Goal: Task Accomplishment & Management: Complete application form

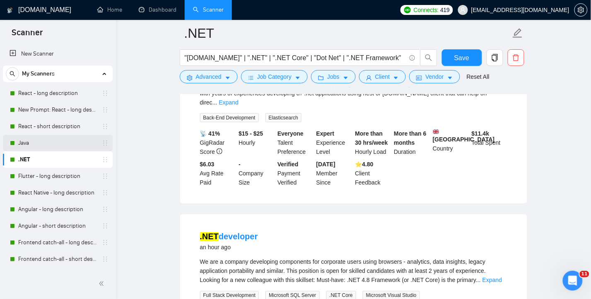
click at [37, 143] on link "Java" at bounding box center [57, 143] width 79 height 17
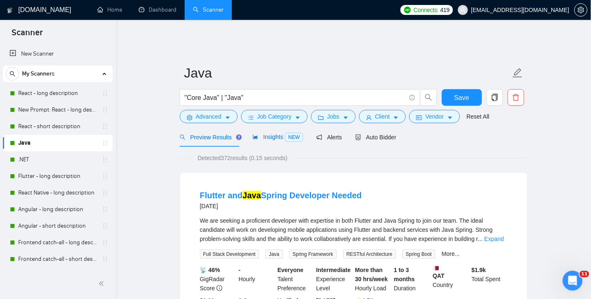
click at [268, 133] on span "Insights NEW" at bounding box center [278, 136] width 51 height 7
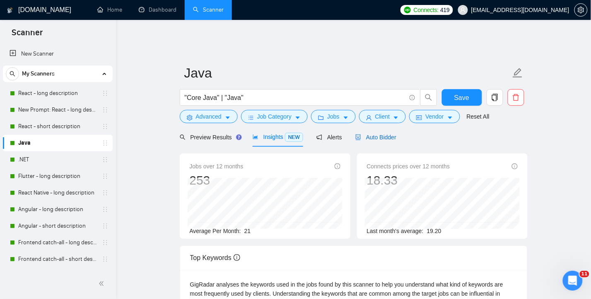
click at [379, 134] on span "Auto Bidder" at bounding box center [376, 137] width 41 height 7
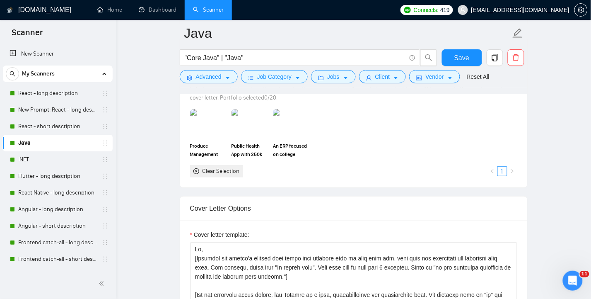
scroll to position [773, 0]
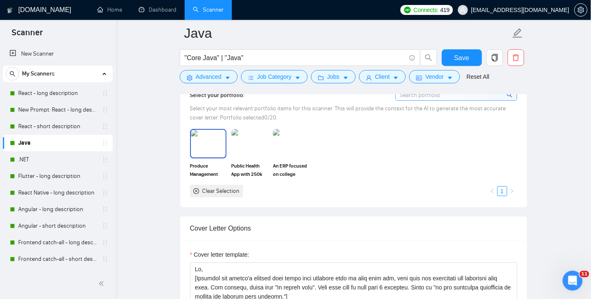
click at [217, 140] on img at bounding box center [208, 143] width 35 height 27
click at [257, 138] on img at bounding box center [249, 143] width 35 height 27
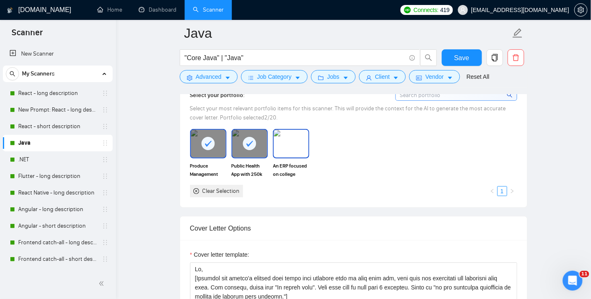
click at [275, 139] on img at bounding box center [291, 143] width 35 height 27
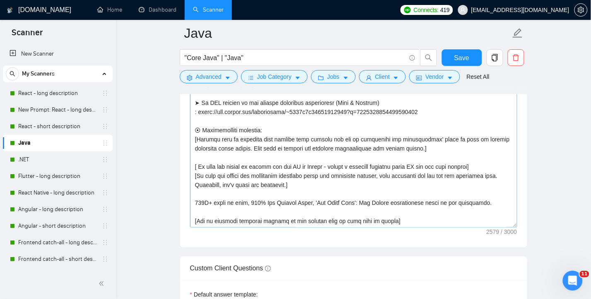
scroll to position [1050, 0]
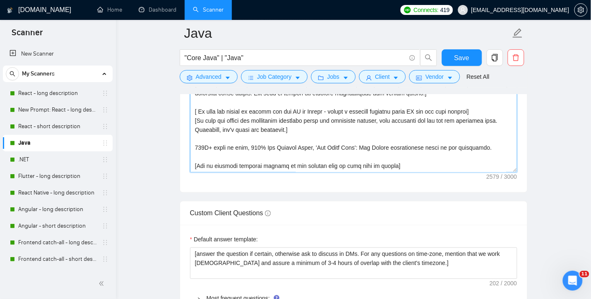
click at [407, 162] on textarea "Cover letter template:" at bounding box center [353, 79] width 327 height 186
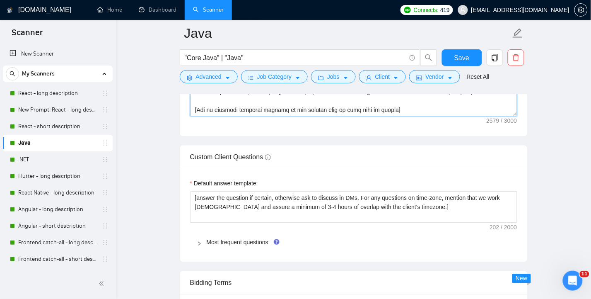
scroll to position [1160, 0]
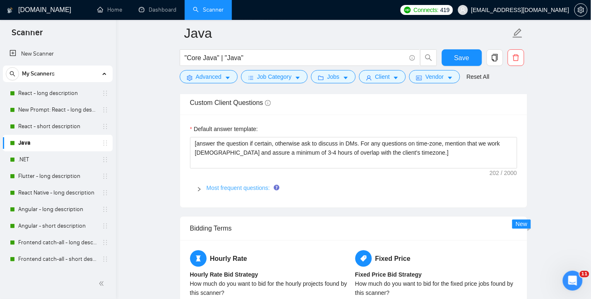
click at [247, 184] on link "Most frequent questions:" at bounding box center [238, 187] width 63 height 7
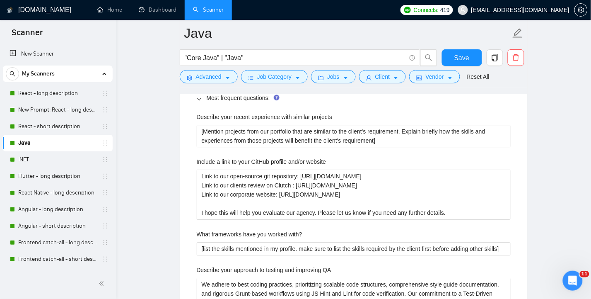
scroll to position [1271, 0]
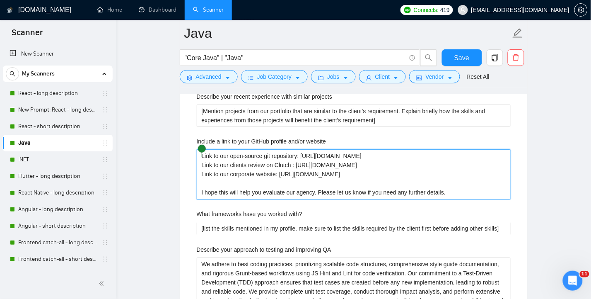
drag, startPoint x: 394, startPoint y: 154, endPoint x: 199, endPoint y: 157, distance: 194.8
click at [199, 157] on website "Link to our open-source git repository: [URL][DOMAIN_NAME] Link to our clients …" at bounding box center [354, 174] width 314 height 50
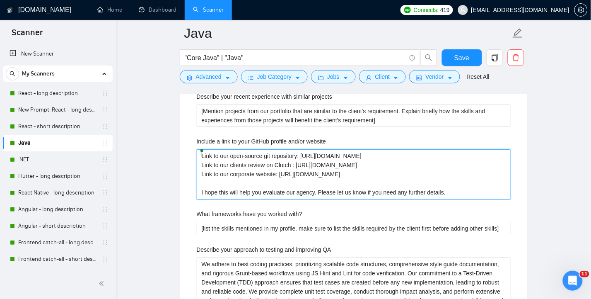
click at [409, 177] on website "Link to our open-source git repository: [URL][DOMAIN_NAME] Link to our clients …" at bounding box center [354, 174] width 314 height 50
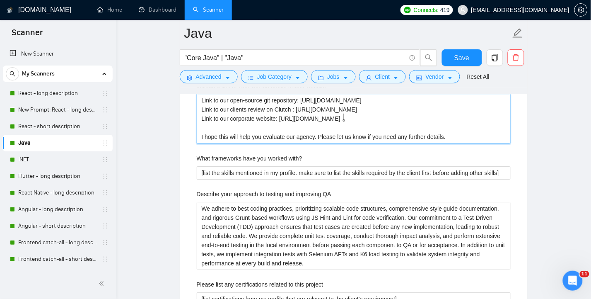
scroll to position [1381, 0]
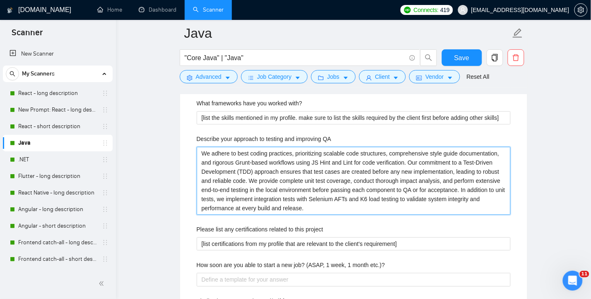
click at [311, 182] on QA "We adhere to best coding practices, prioritizing scalable code structures, comp…" at bounding box center [354, 181] width 314 height 68
drag, startPoint x: 307, startPoint y: 202, endPoint x: 197, endPoint y: 154, distance: 119.7
click at [197, 154] on QA "We adhere to best coding practices, prioritizing scalable code structures, comp…" at bounding box center [354, 181] width 314 height 68
paste QA "follow strict coding standards with automated linting/build tools, adopt TDD fo…"
type QA "We follow strict coding standards with automated linting/build tools, adopt TDD…"
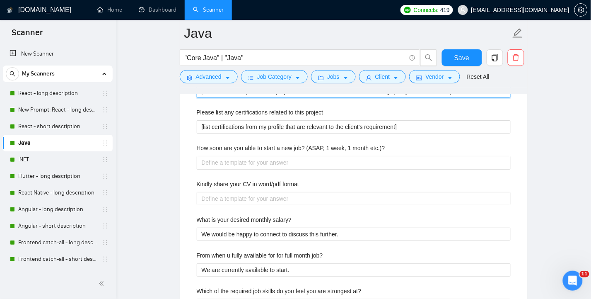
scroll to position [1436, 0]
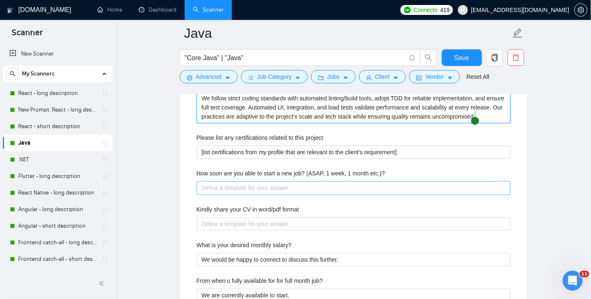
type QA "We follow strict coding standards with automated linting/build tools, adopt TDD…"
click at [407, 183] on etc\ "How soon are you able to start a new job? (ASAP, 1 week, 1 month etc.)?" at bounding box center [354, 187] width 314 height 13
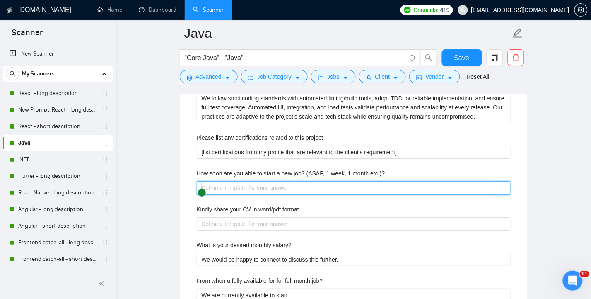
type etc\ "W"
type etc\ "We"
type etc\ "We a"
type etc\ "We ar"
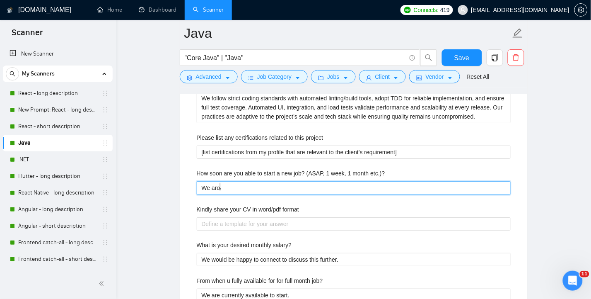
type etc\ "We are"
type etc\ "We ar"
type etc\ "We a"
type etc\ "We"
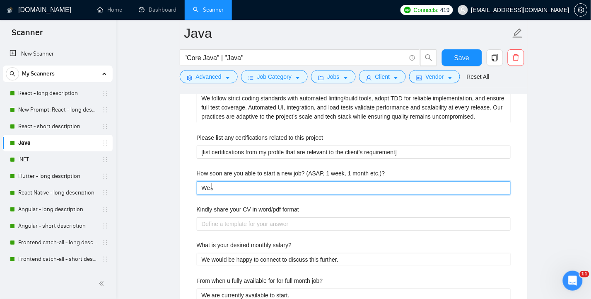
type etc\ "We"
type etc\ "W"
type etc\ "Wi"
type etc\ "With"
type etc\ "Withi"
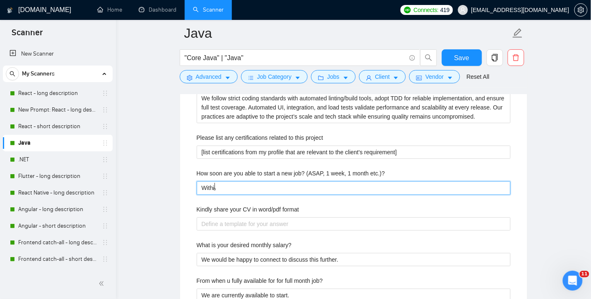
type etc\ "Within"
type etc\ "Within 2"
type etc\ "Within 2 t"
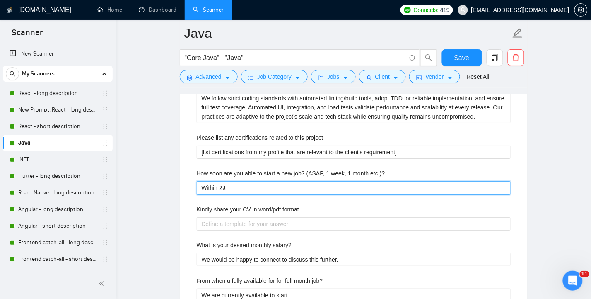
type etc\ "Within 2 to"
type etc\ "Within 2 to 4"
type etc\ "Within 2 to 4 w"
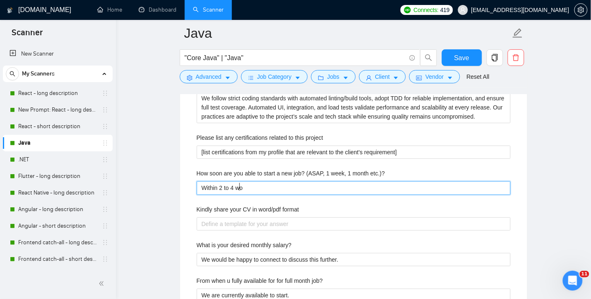
type etc\ "Within 2 to 4 wor"
type etc\ "Within 2 to 4 worki"
type etc\ "Within 2 to 4 workin"
type etc\ "Within 2 to 4 working"
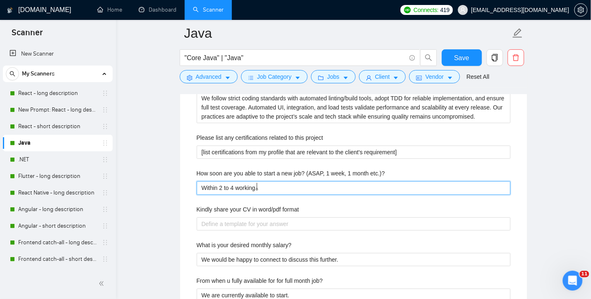
type etc\ "Within 2 to 4 working d"
type etc\ "Within 2 to 4 working da"
type etc\ "Within 2 to 4 working day"
type etc\ "Within 2 to 4 working days"
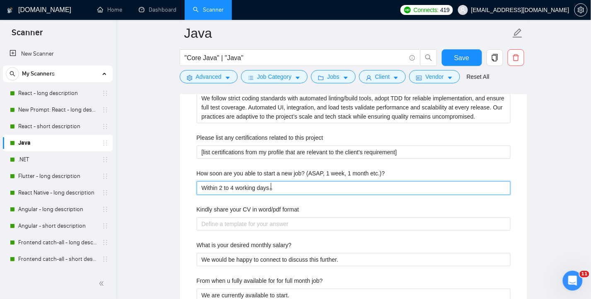
type etc\ "Within 2 to 4 working days u"
type etc\ "Within 2 to 4 working days up"
type etc\ "Within 2 to 4 working days upo"
type etc\ "Within 2 to 4 working days upon"
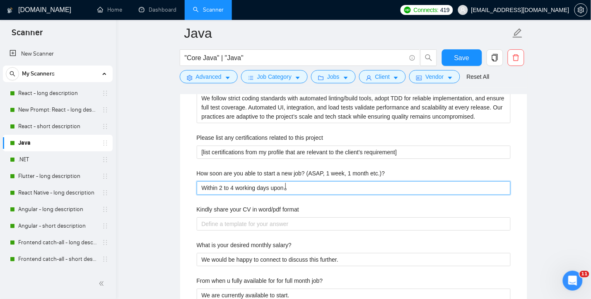
type etc\ "Within 2 to 4 working days upon y"
type etc\ "Within 2 to 4 working days upon you"
type etc\ "Within 2 to 4 working days upon your"
type etc\ "Within 2 to 4 working days upon your c"
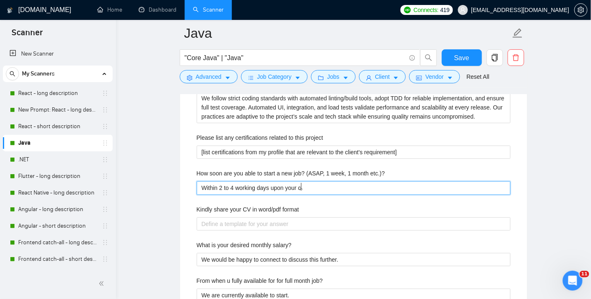
type etc\ "Within 2 to 4 working days upon your co"
type etc\ "Within 2 to 4 working days upon your confi"
type etc\ "Within 2 to 4 working days upon your confir"
type etc\ "Within 2 to 4 working days upon your confirm"
type etc\ "Within 2 to 4 working days upon your confirma"
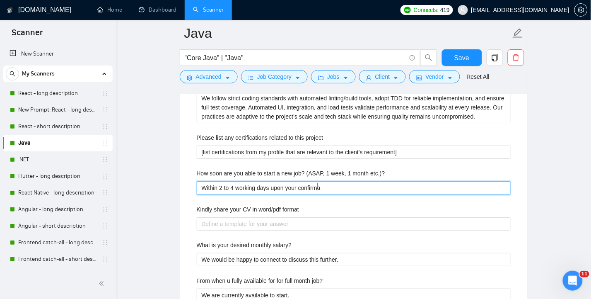
type etc\ "Within 2 to 4 working days upon your confirmat"
type etc\ "Within 2 to 4 working days upon your confirmatio"
type etc\ "Within 2 to 4 working days upon your confirmation"
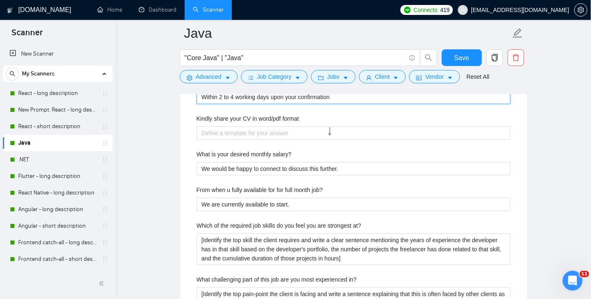
scroll to position [1492, 0]
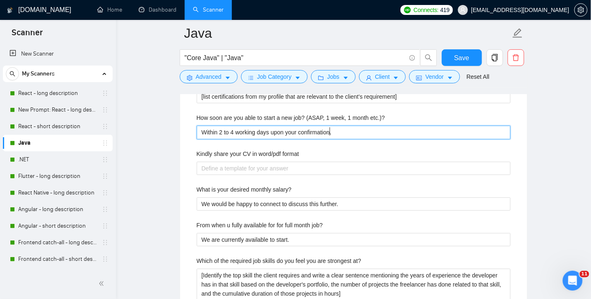
type etc\ "Within 2 to 4 working days upon your confirmation"
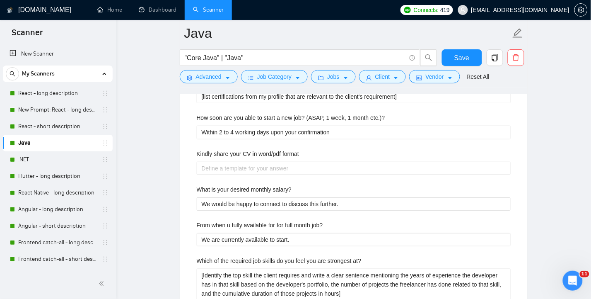
click at [549, 203] on main "Java "Core Java" | "Java" Save Advanced Job Category Jobs Client Vendor Reset A…" at bounding box center [353, 79] width 449 height 3064
click at [554, 183] on main "Java "Core Java" | "Java" Save Advanced Job Category Jobs Client Vendor Reset A…" at bounding box center [353, 79] width 449 height 3064
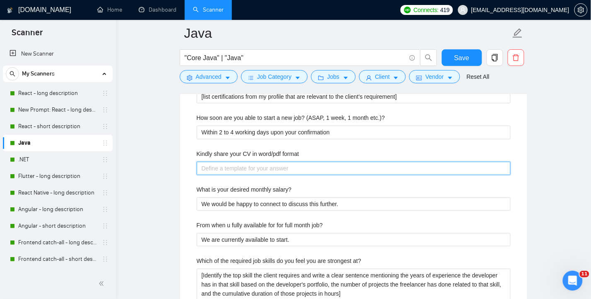
click at [454, 166] on format "Kindly share your CV in word/pdf format" at bounding box center [354, 168] width 314 height 13
click at [453, 166] on format "Kindly share your CV in word/pdf format" at bounding box center [354, 168] width 314 height 13
paste format "[URL][DOMAIN_NAME]"
type format "[URL][DOMAIN_NAME]"
click at [201, 166] on format "[URL][DOMAIN_NAME]" at bounding box center [354, 168] width 314 height 13
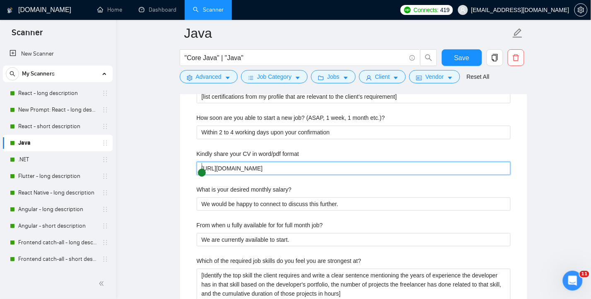
type format "Chttps://[DOMAIN_NAME][URL]"
type format "CVhttps://[DOMAIN_NAME][URL]"
type format "CV [URL][DOMAIN_NAME]"
type format "CV Lhttps://[DOMAIN_NAME][URL]"
type format "CV Lihttps://[DOMAIN_NAME][URL]"
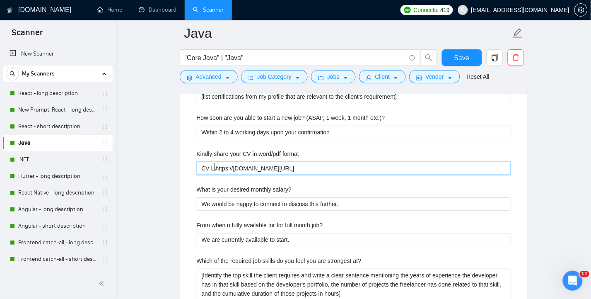
type format "CV Linhttps://[DOMAIN_NAME][URL]"
type format "CV Linkhttps://[DOMAIN_NAME][URL]"
type format "CV Link [URL][DOMAIN_NAME]"
type format "CV Link :[URL][DOMAIN_NAME]"
type format "CV Link : [URL][DOMAIN_NAME]"
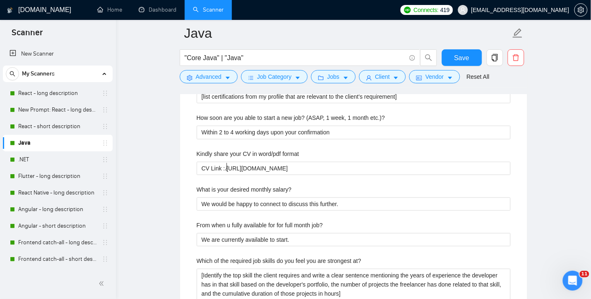
click at [551, 176] on main "Java "Core Java" | "Java" Save Advanced Job Category Jobs Client Vendor Reset A…" at bounding box center [353, 79] width 449 height 3064
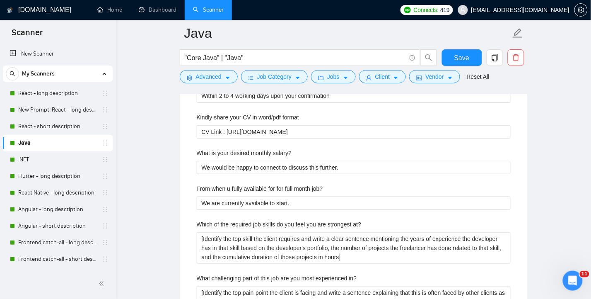
scroll to position [1547, 0]
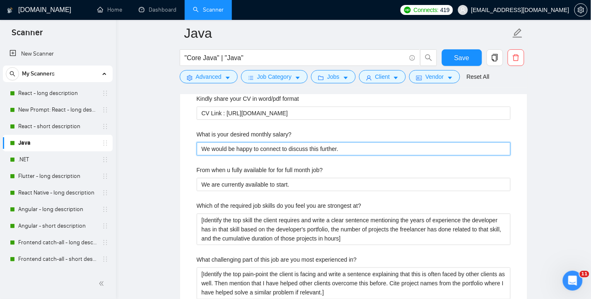
click at [359, 147] on salary\? "We would be happy to connect to discuss this further." at bounding box center [354, 148] width 314 height 13
click at [353, 146] on salary\? "We would be happy to connect to discuss this further." at bounding box center [354, 148] width 314 height 13
drag, startPoint x: 361, startPoint y: 147, endPoint x: 201, endPoint y: 146, distance: 159.1
click at [201, 146] on salary\? "We would be happy to connect to discuss this further." at bounding box center [354, 148] width 314 height 13
type salary\? "$"
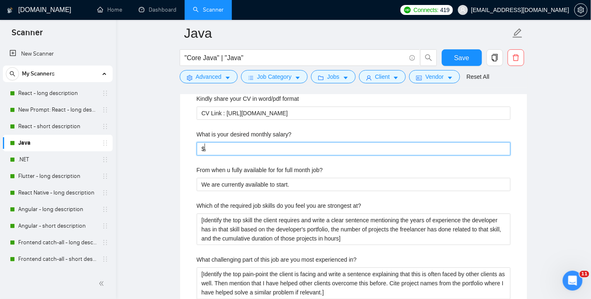
type salary\? "$4"
type salary\? "$43"
type salary\? "$430"
type salary\? "$4300 /"
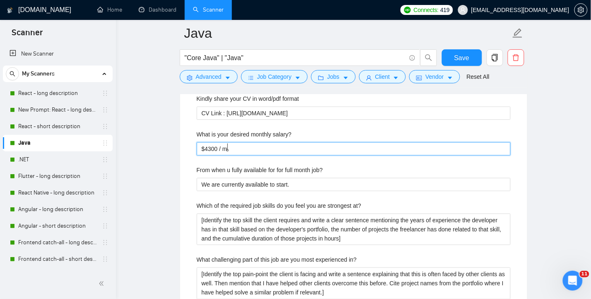
type salary\? "$4300 / mo"
type salary\? "$4300 / mo."
type salary\? "$4300 / mo. f"
type salary\? "$4300 / mo. fo"
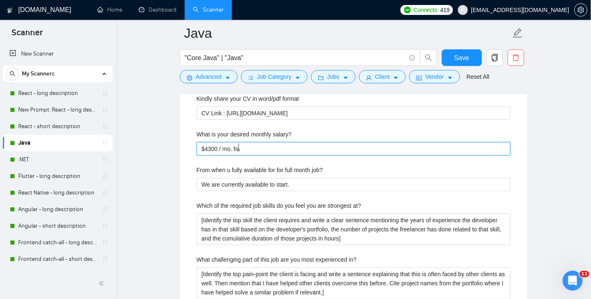
type salary\? "$4300 / mo. for"
type salary\? "$4300 / mo. for t"
type salary\? "$4300 / mo. for th"
type salary\? "$4300 / mo. for the"
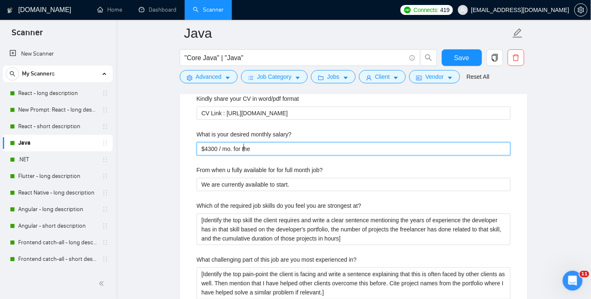
type salary\? "$4300 / mo. for the"
type salary\? "$4300 / mo. for the d"
type salary\? "$4300 / mo. for the de"
type salary\? "$4300 / mo. for the ded"
type salary\? "$4300 / mo. for the dedi"
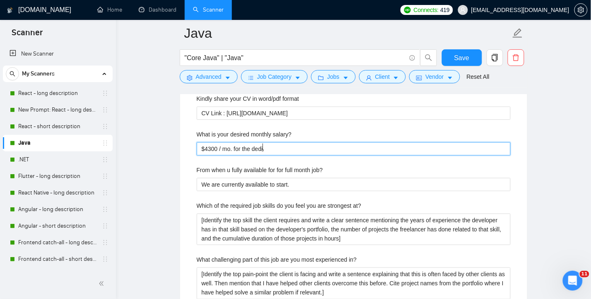
type salary\? "$4300 / mo. for the [PERSON_NAME]"
type salary\? "$4300 / mo. for the dedica"
type salary\? "$4300 / mo. for the dedicat"
type salary\? "$4300 / mo. for the dedicate"
type salary\? "$4300 / mo. for the dedicated"
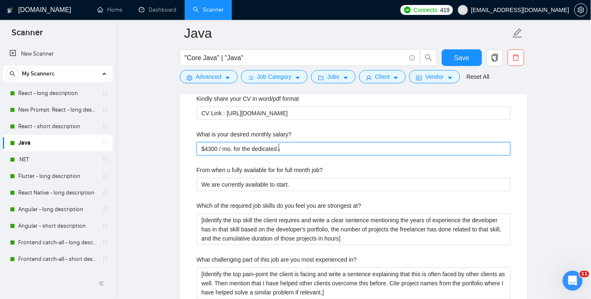
type salary\? "$4300 / mo. for the dedicated"
type salary\? "$4300 / mo. for the dedicated e"
type salary\? "$4300 / mo. for the dedicated en"
type salary\? "$4300 / mo. for the dedicated eng"
type salary\? "$4300 / mo. for the dedicated enga"
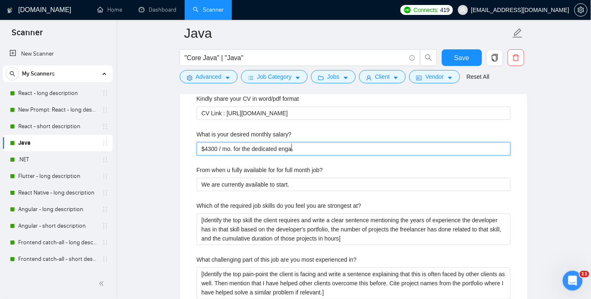
type salary\? "$4300 / mo. for the dedicated engag"
type salary\? "$4300 / mo. for the dedicated engage"
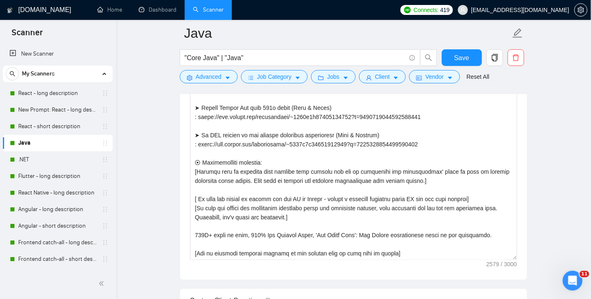
scroll to position [908, 0]
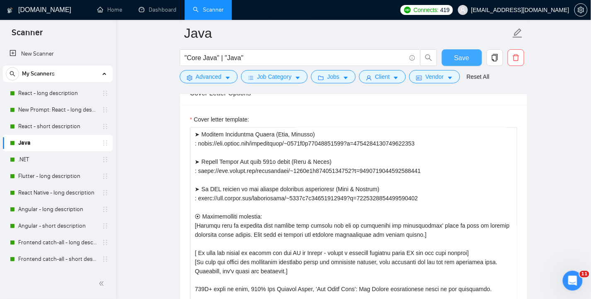
click at [460, 57] on span "Save" at bounding box center [462, 58] width 15 height 10
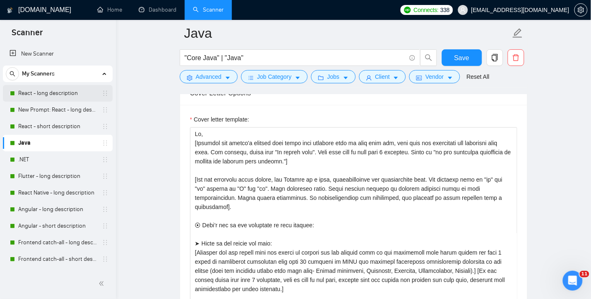
click at [40, 95] on link "React - long description" at bounding box center [57, 93] width 79 height 17
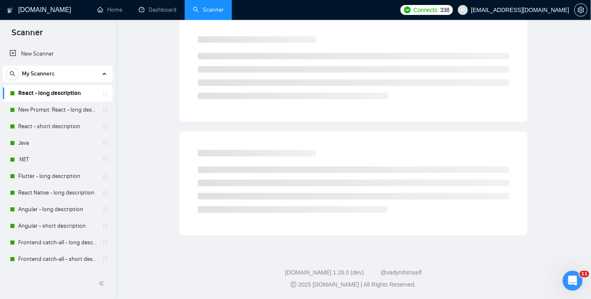
scroll to position [3, 0]
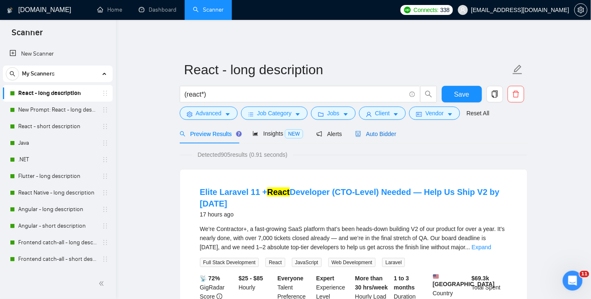
click at [387, 131] on span "Auto Bidder" at bounding box center [376, 134] width 41 height 7
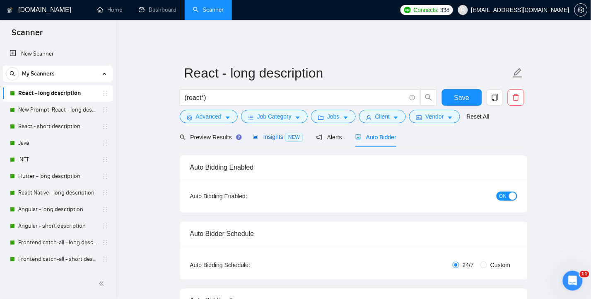
click at [269, 133] on span "Insights NEW" at bounding box center [278, 136] width 51 height 7
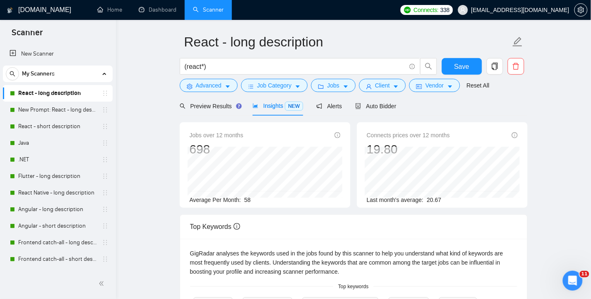
scroll to position [30, 0]
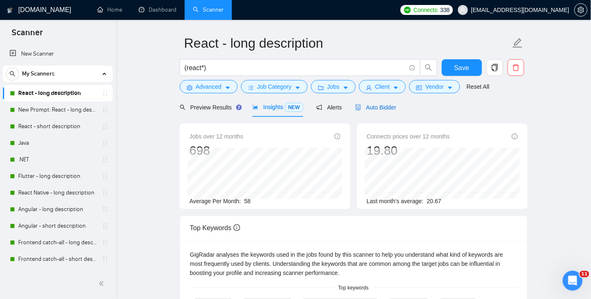
click at [383, 104] on span "Auto Bidder" at bounding box center [376, 107] width 41 height 7
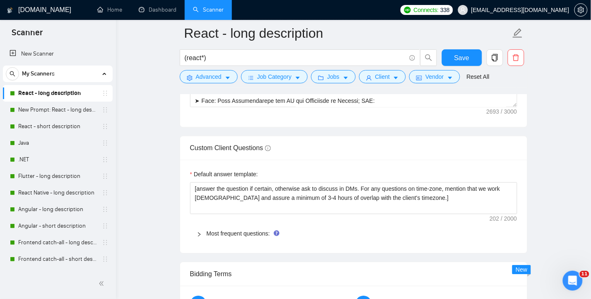
scroll to position [1190, 0]
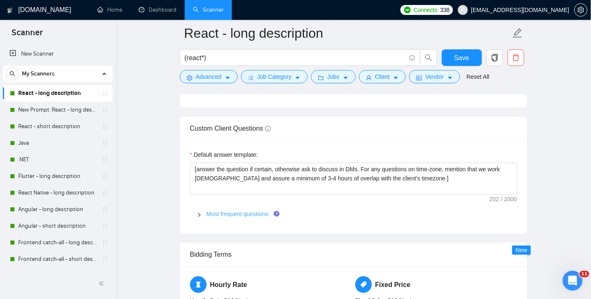
click at [228, 211] on link "Most frequent questions:" at bounding box center [238, 214] width 63 height 7
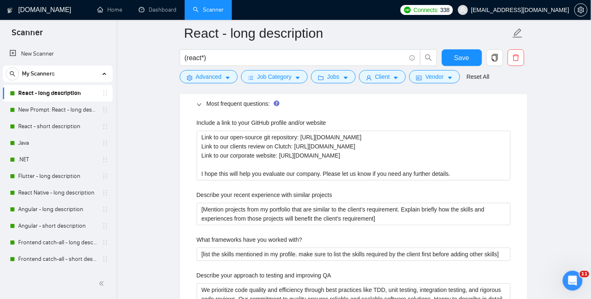
scroll to position [1245, 0]
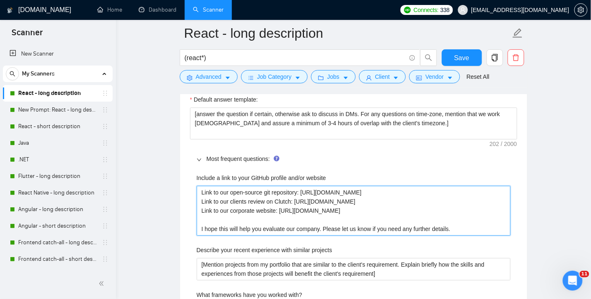
click at [403, 189] on website "Link to our open-source git repository: [URL][DOMAIN_NAME] Link to our clients …" at bounding box center [354, 211] width 314 height 50
drag, startPoint x: 394, startPoint y: 189, endPoint x: 201, endPoint y: 189, distance: 193.1
click at [201, 189] on website "Link to our open-source git repository: [URL][DOMAIN_NAME] Link to our clients …" at bounding box center [354, 211] width 314 height 50
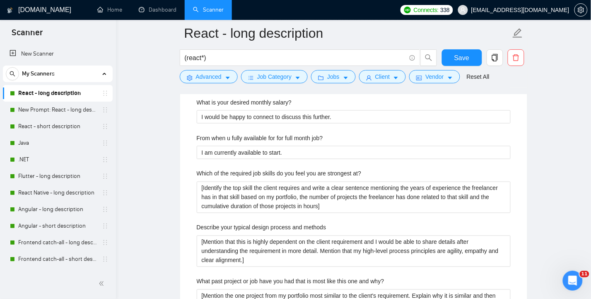
scroll to position [1687, 0]
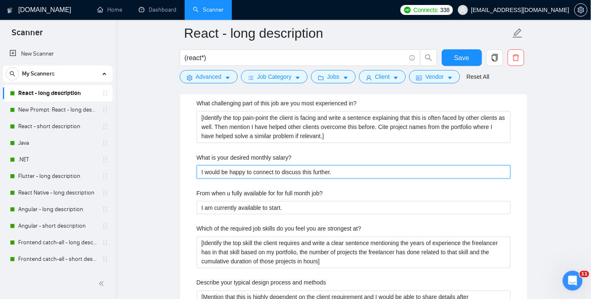
click at [338, 170] on salary\? "I would be happy to connect to discuss this further." at bounding box center [354, 171] width 314 height 13
click at [201, 172] on salary\? "I would be happy to connect to discuss this further." at bounding box center [354, 171] width 314 height 13
click at [245, 171] on salary\? "Around 4K / mo. Open to discuss in DM." at bounding box center [354, 171] width 314 height 13
click at [0, 0] on span "full-time" at bounding box center [0, 0] width 0 height 0
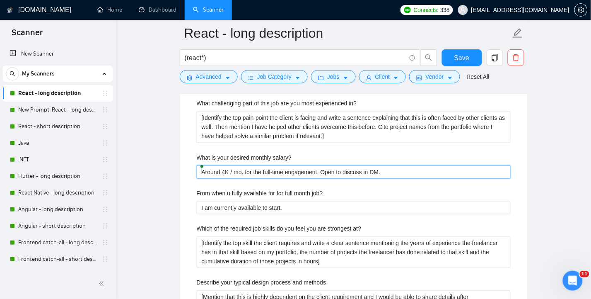
drag, startPoint x: 394, startPoint y: 170, endPoint x: 194, endPoint y: 164, distance: 200.7
click at [195, 164] on div "Include a link to your GitHub profile and/or website Link to our open-source gi…" at bounding box center [353, 54] width 327 height 656
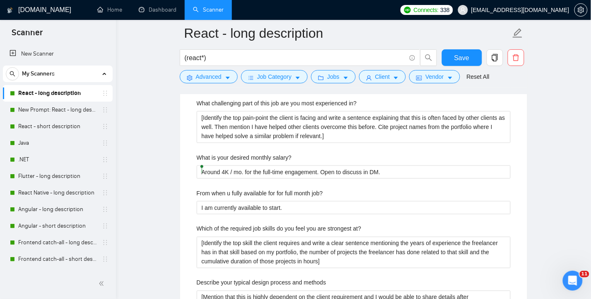
click at [461, 57] on div "Reset all filters" at bounding box center [478, 61] width 45 height 14
click at [455, 57] on span "Save" at bounding box center [462, 58] width 15 height 10
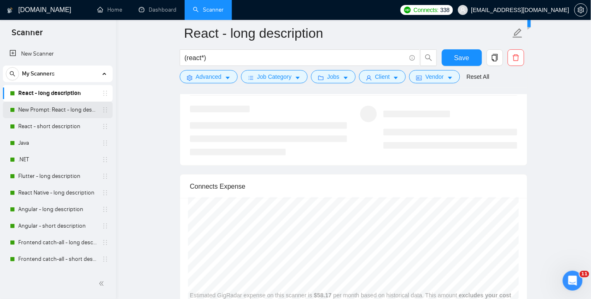
click at [36, 109] on link "New Prompt: React - long description" at bounding box center [57, 110] width 79 height 17
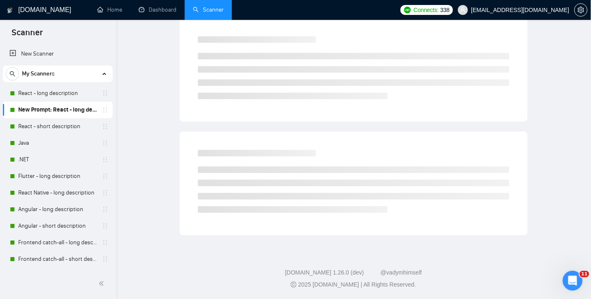
scroll to position [3, 0]
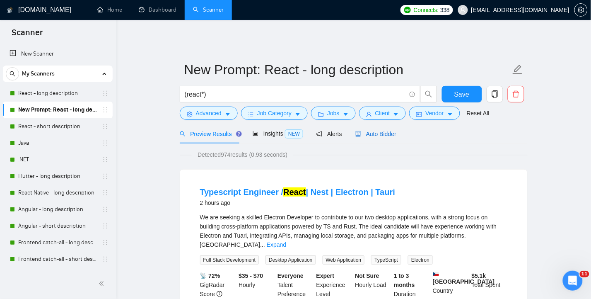
click at [383, 131] on span "Auto Bidder" at bounding box center [376, 134] width 41 height 7
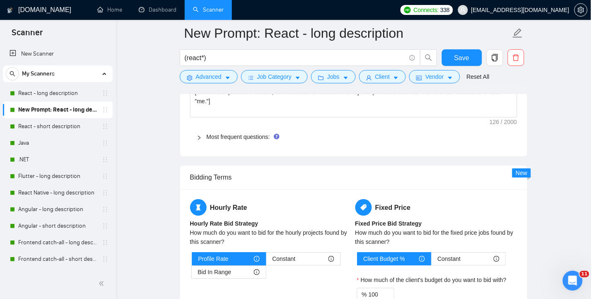
scroll to position [1274, 0]
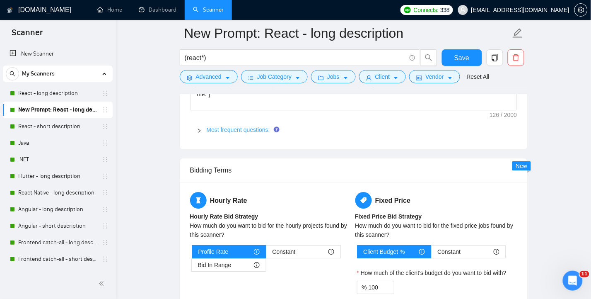
click at [235, 126] on link "Most frequent questions:" at bounding box center [238, 129] width 63 height 7
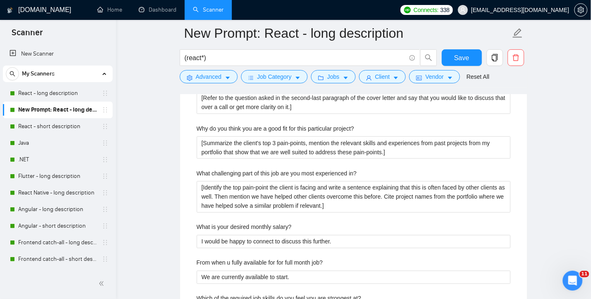
scroll to position [1771, 0]
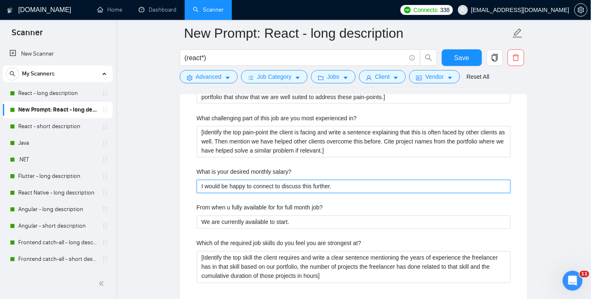
click at [376, 180] on salary\? "I would be happy to connect to discuss this further." at bounding box center [354, 186] width 314 height 13
drag, startPoint x: 380, startPoint y: 172, endPoint x: 191, endPoint y: 173, distance: 188.5
paste salary\? "Around 4K / mo. for the full-time engagement. Open to discuss in DM"
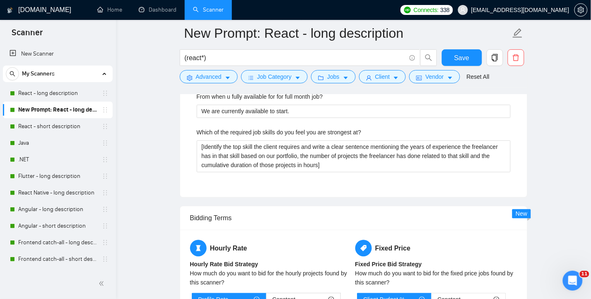
scroll to position [1827, 0]
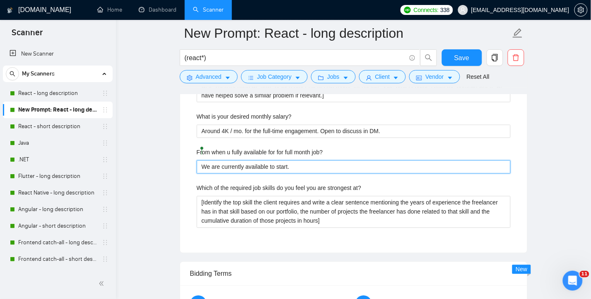
drag, startPoint x: 292, startPoint y: 153, endPoint x: 176, endPoint y: 150, distance: 116.5
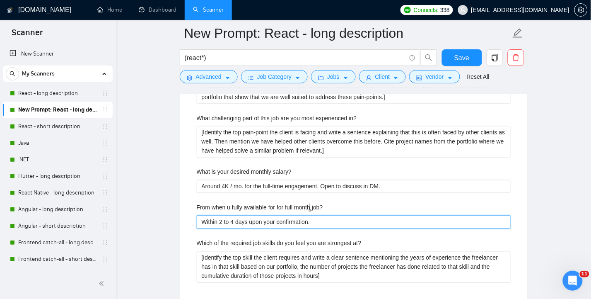
click at [248, 215] on job\? "Within 2 to 4 days upon your confirmation." at bounding box center [354, 221] width 314 height 13
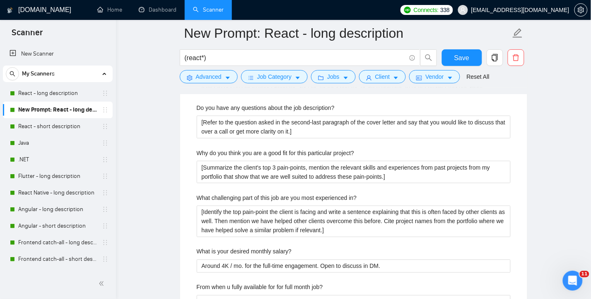
scroll to position [1716, 0]
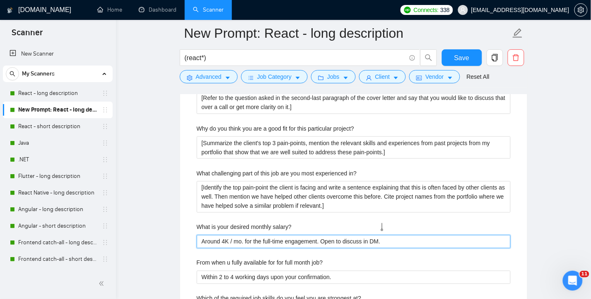
click at [395, 235] on salary\? "Around 4K / mo. for the full-time engagement. Open to discuss in DM." at bounding box center [354, 241] width 314 height 13
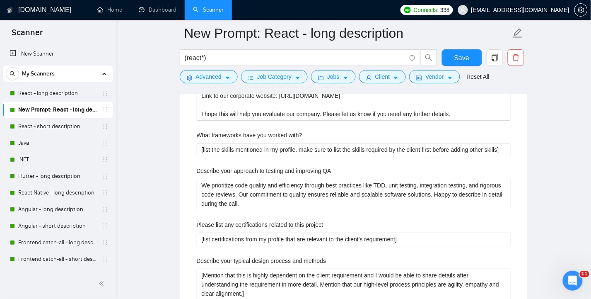
scroll to position [1385, 0]
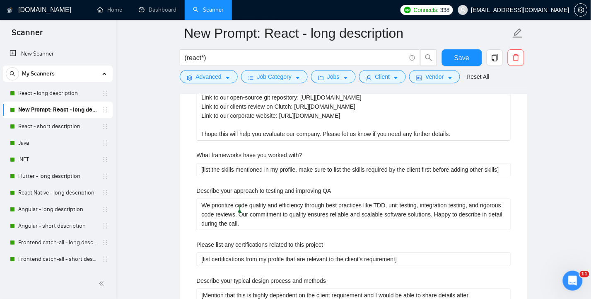
click at [145, 193] on main "New Prompt: React - long description (react*) Save Advanced Job Category Jobs C…" at bounding box center [353, 128] width 449 height 2948
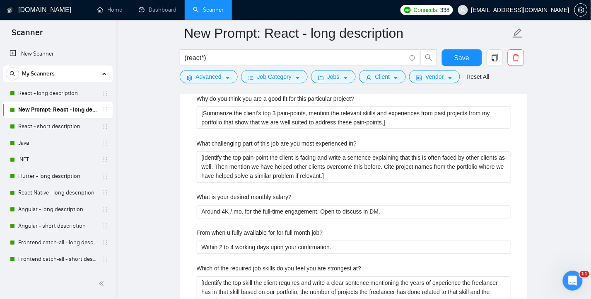
scroll to position [1771, 0]
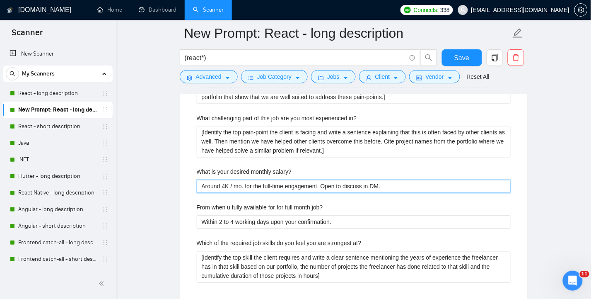
click at [269, 180] on salary\? "Around 4K / mo. for the full-time engagement. Open to discuss in DM." at bounding box center [354, 186] width 314 height 13
click at [278, 180] on salary\? "Around 4K / mo. for the full-time engagement. Open to discuss in DM." at bounding box center [354, 186] width 314 height 13
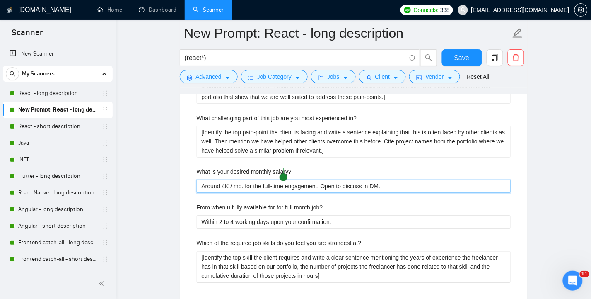
click at [278, 180] on salary\? "Around 4K / mo. for the full-time engagement. Open to discuss in DM." at bounding box center [354, 186] width 314 height 13
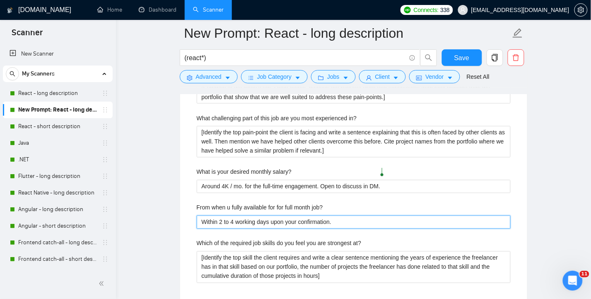
click at [343, 215] on job\? "Within 2 to 4 working days upon your confirmation." at bounding box center [354, 221] width 314 height 13
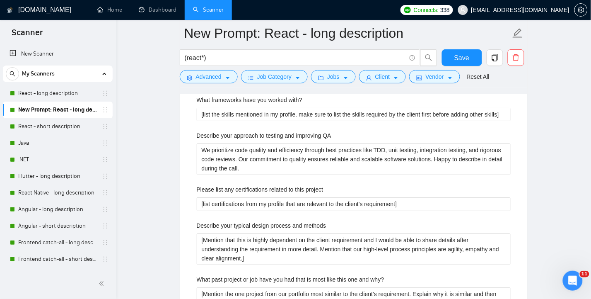
scroll to position [1495, 0]
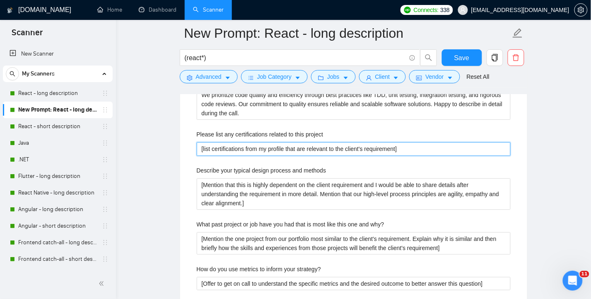
click at [308, 142] on project "[list certifications from my profile that are relevant to the client's requirem…" at bounding box center [354, 148] width 314 height 13
paste project "How about a coding test or technical interview to check the real world capabili…"
click at [0, 0] on qb-div "Replace with -world" at bounding box center [0, 0] width 0 height 0
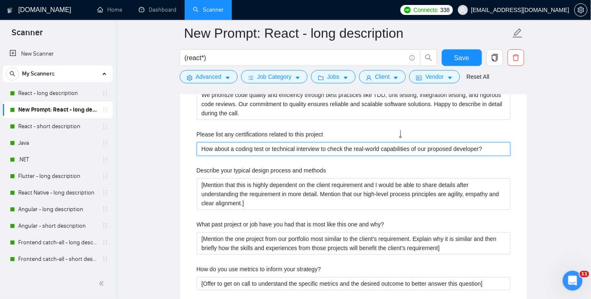
click at [400, 142] on project "How about a coding test or technical interview to check the real-world capabili…" at bounding box center [354, 148] width 314 height 13
click at [358, 142] on project "How about a coding test or technical interview to check the real-world capabili…" at bounding box center [354, 148] width 314 height 13
click at [454, 142] on project "How about a coding test or technical interview to check the relevance of our pr…" at bounding box center [354, 148] width 314 height 13
click at [375, 142] on project "How about a coding test or technical interview to check the relevance of our pr…" at bounding box center [354, 148] width 314 height 13
click at [465, 142] on project "How about a coding test or technical interview to check the relevance of our pr…" at bounding box center [354, 148] width 314 height 13
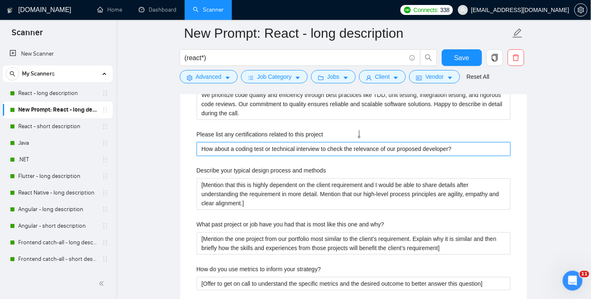
click at [359, 142] on project "How about a coding test or technical interview to check the relevance of our pr…" at bounding box center [354, 148] width 314 height 13
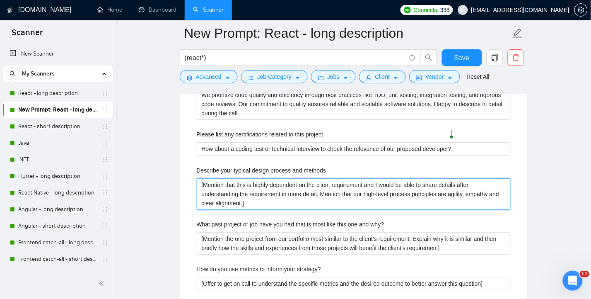
click at [297, 183] on methods "[Mention that this is highly dependent on the client requirement and I would be…" at bounding box center [354, 193] width 314 height 31
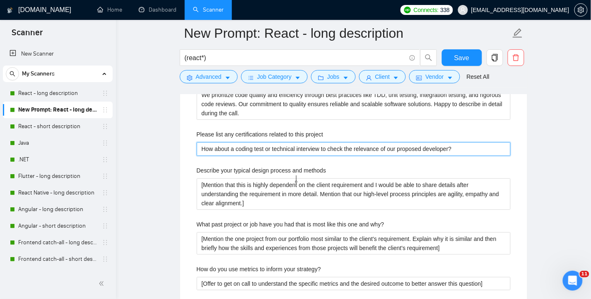
click at [352, 142] on project "How about a coding test or technical interview to check the relevance of our pr…" at bounding box center [354, 148] width 314 height 13
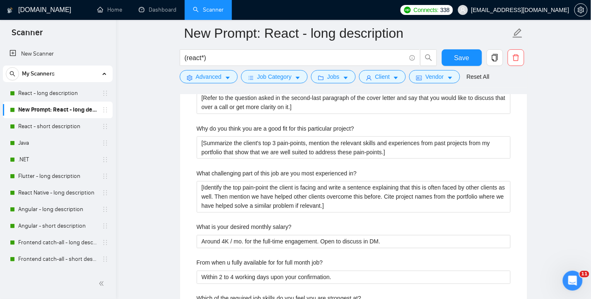
scroll to position [1771, 0]
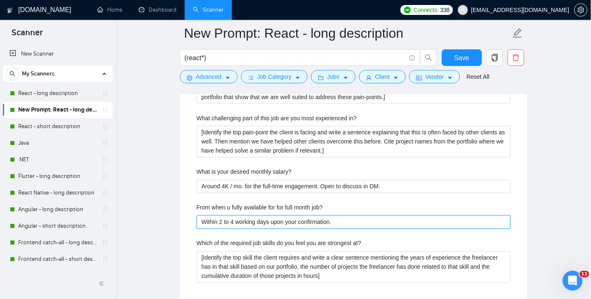
click at [227, 215] on job\? "Within 2 to 4 working days upon your confirmation." at bounding box center [354, 221] width 314 height 13
click at [206, 215] on job\? "Within 2 to 4 working days upon your confirmation." at bounding box center [354, 221] width 314 height 13
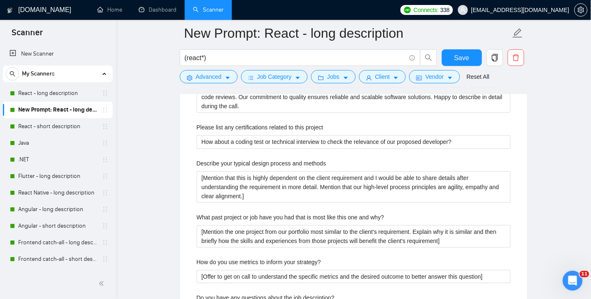
scroll to position [1495, 0]
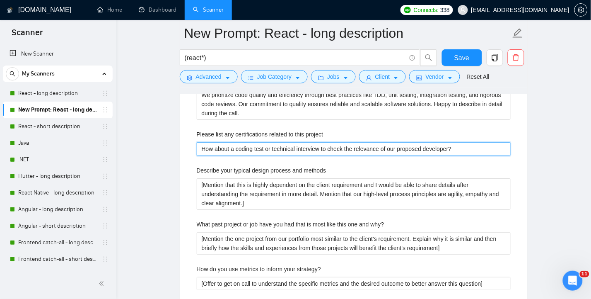
click at [293, 142] on project "How about a coding test or technical interview to check the relevance of our pr…" at bounding box center [354, 148] width 314 height 13
click at [307, 142] on project "How about a coding test or technical interview to check the relevance of our pr…" at bounding box center [354, 148] width 314 height 13
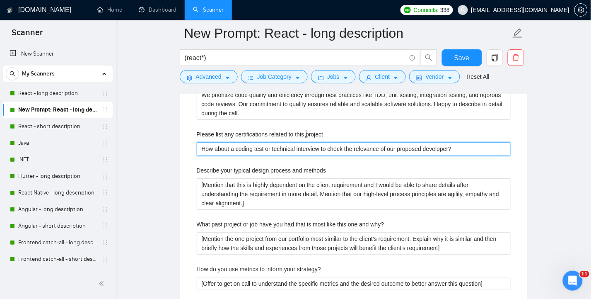
click at [307, 142] on project "How about a coding test or technical interview to check the relevance of our pr…" at bounding box center [354, 148] width 314 height 13
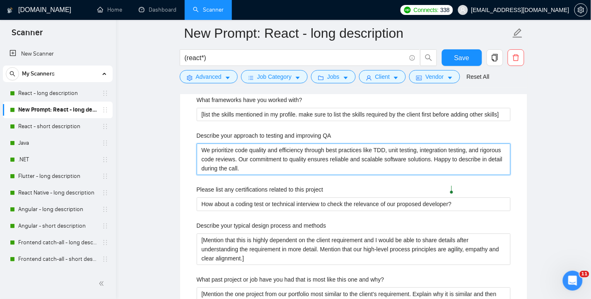
click at [309, 143] on QA "We prioritize code quality and efficiency through best practices like TDD, unit…" at bounding box center [354, 158] width 314 height 31
drag, startPoint x: 242, startPoint y: 152, endPoint x: 204, endPoint y: 138, distance: 40.9
click at [204, 143] on QA "We prioritize code quality and efficiency through best practices like TDD, unit…" at bounding box center [354, 158] width 314 height 31
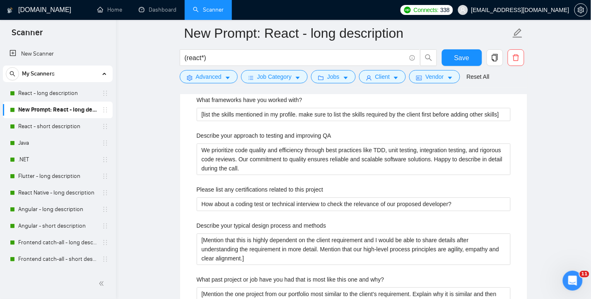
click at [550, 152] on main "New Prompt: React - long description (react*) Save Advanced Job Category Jobs C…" at bounding box center [353, 73] width 449 height 2948
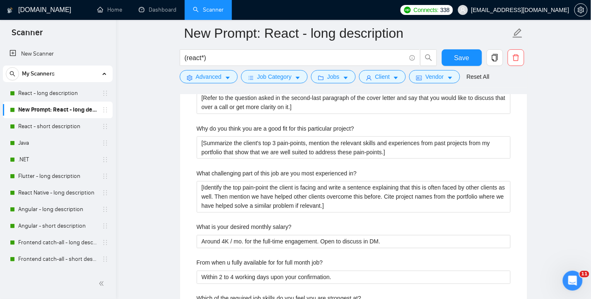
scroll to position [1771, 0]
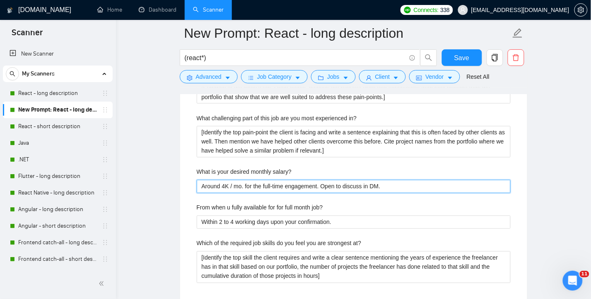
click at [404, 180] on salary\? "Around 4K / mo. for the full-time engagement. Open to discuss in DM." at bounding box center [354, 186] width 314 height 13
click at [399, 180] on salary\? "Around 4K / mo. for the full-time engagement. Open to discuss in DM." at bounding box center [354, 186] width 314 height 13
drag, startPoint x: 400, startPoint y: 171, endPoint x: 197, endPoint y: 173, distance: 203.1
click at [197, 180] on salary\? "Around 4K / mo. for the full-time engagement. Open to discuss in DM." at bounding box center [354, 186] width 314 height 13
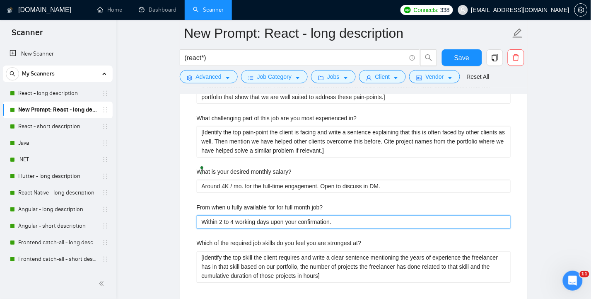
click at [358, 215] on job\? "Within 2 to 4 working days upon your confirmation." at bounding box center [354, 221] width 314 height 13
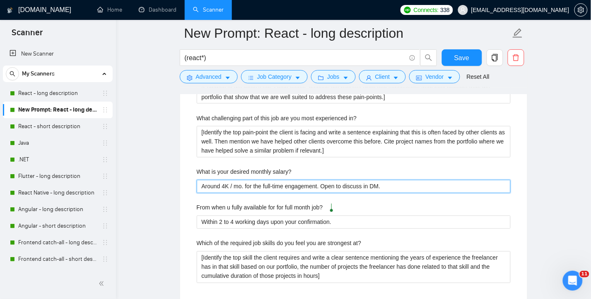
click at [425, 180] on salary\? "Around 4K / mo. for the full-time engagement. Open to discuss in DM." at bounding box center [354, 186] width 314 height 13
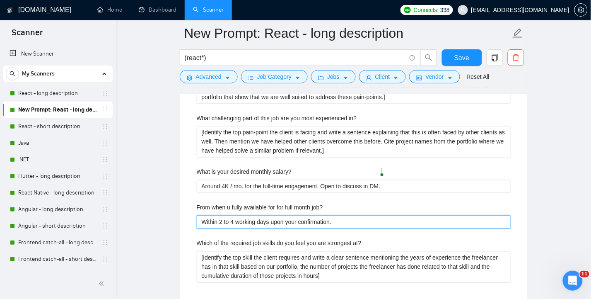
click at [336, 215] on job\? "Within 2 to 4 working days upon your confirmation." at bounding box center [354, 221] width 314 height 13
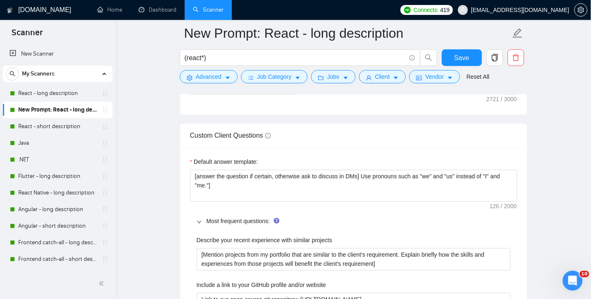
scroll to position [1183, 0]
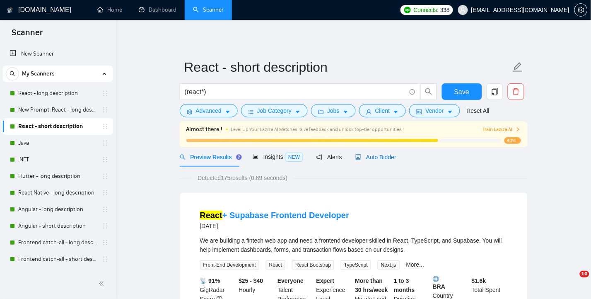
click at [380, 154] on span "Auto Bidder" at bounding box center [376, 157] width 41 height 7
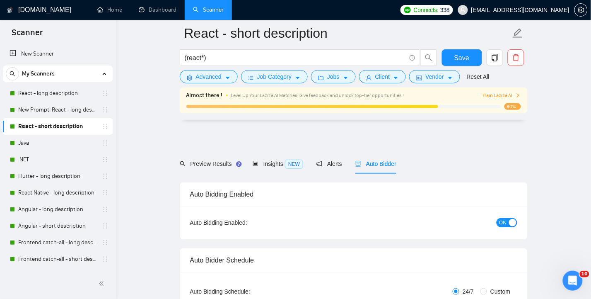
scroll to position [1105, 0]
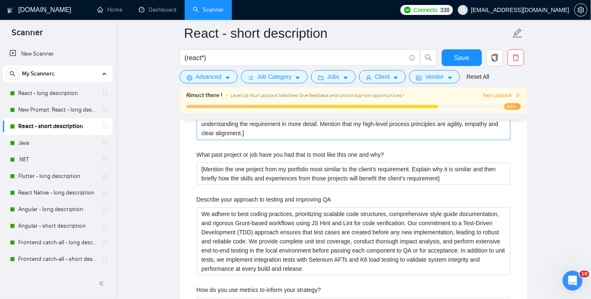
scroll to position [1547, 0]
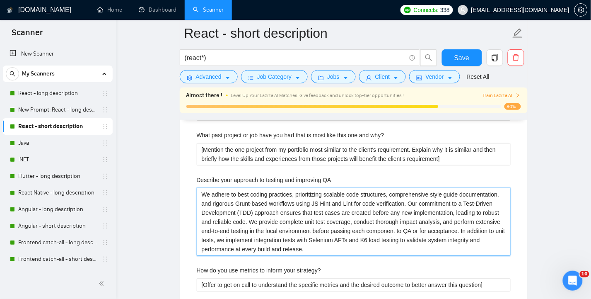
click at [281, 205] on QA "We adhere to best coding practices, prioritizing scalable code structures, comp…" at bounding box center [354, 222] width 314 height 68
click at [262, 211] on QA "We adhere to best coding practices, prioritizing scalable code structures, comp…" at bounding box center [354, 222] width 314 height 68
drag, startPoint x: 315, startPoint y: 235, endPoint x: 200, endPoint y: 184, distance: 126.0
click at [200, 188] on QA "We adhere to best coding practices, prioritizing scalable code structures, comp…" at bounding box center [354, 222] width 314 height 68
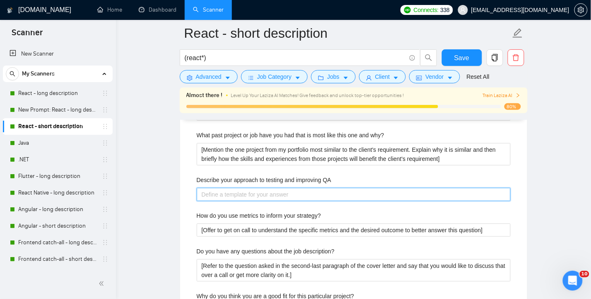
paste QA "We prioritize code quality and efficiency through best practices like TDD, unit…"
type QA "We prioritize code quality and efficiency through best practices like TDD, unit…"
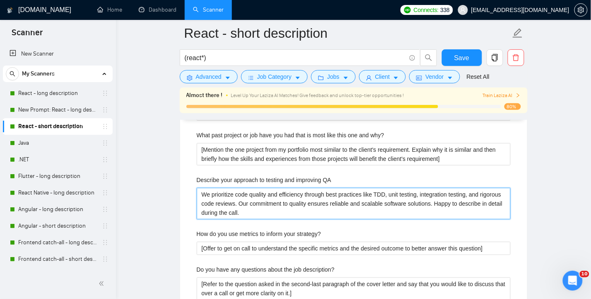
type QA "We prioritize code quality and efficiency through best practices like TDD, unit…"
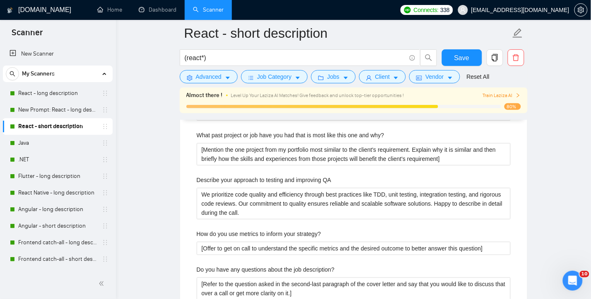
click at [148, 201] on main "React - short description (react*) Save Advanced Job Category Jobs Client Vendo…" at bounding box center [353, 25] width 449 height 3066
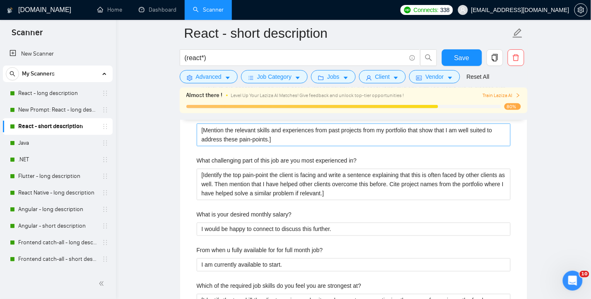
scroll to position [1768, 0]
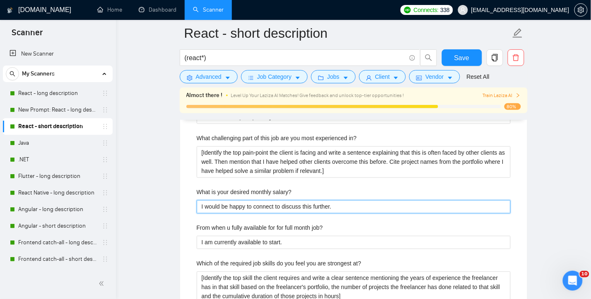
click at [382, 200] on salary\? "I would be happy to connect to discuss this further." at bounding box center [354, 206] width 314 height 13
drag, startPoint x: 354, startPoint y: 193, endPoint x: 197, endPoint y: 194, distance: 157.1
click at [197, 200] on salary\? "I would be happy to connect to discuss this further." at bounding box center [354, 206] width 314 height 13
paste salary\? "Around 4K / mo. for the full-time engagement. Open to discuss in DM"
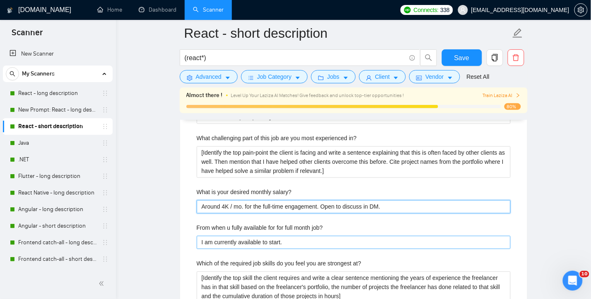
type salary\? "Around 4K / mo. for the full-time engagement. Open to discuss in DM."
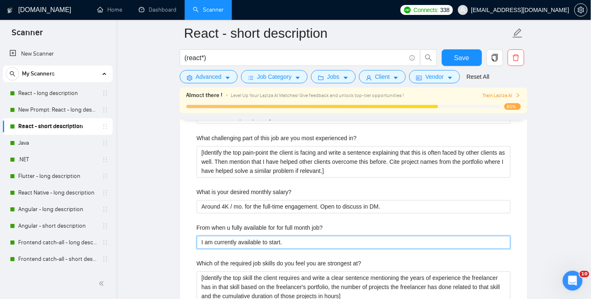
click at [308, 236] on job\? "I am currently available to start." at bounding box center [354, 242] width 314 height 13
click at [218, 236] on job\? "I am currently available to start." at bounding box center [354, 242] width 314 height 13
paste job\? "Within 2 to 4 working days upon your confirmation"
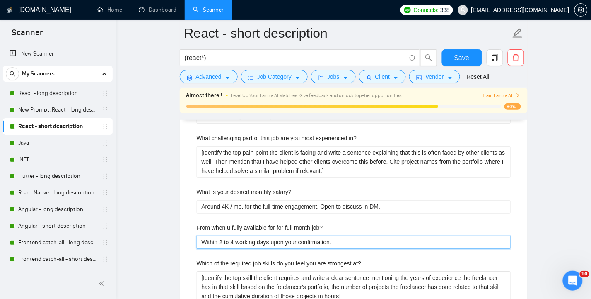
type job\? "Within 2 to 4 working days upon your confirmation."
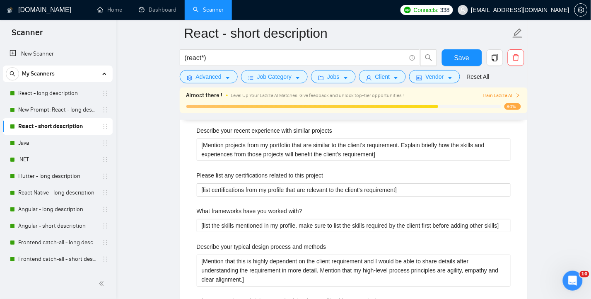
scroll to position [1326, 0]
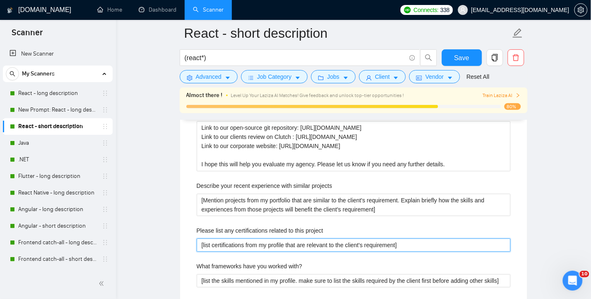
drag, startPoint x: 370, startPoint y: 226, endPoint x: 359, endPoint y: 229, distance: 12.1
click at [370, 238] on project "[list certifications from my profile that are relevant to the client's requirem…" at bounding box center [354, 244] width 314 height 13
click at [359, 238] on project "[list certifications from my profile that are relevant to the client's requirem…" at bounding box center [354, 244] width 314 height 13
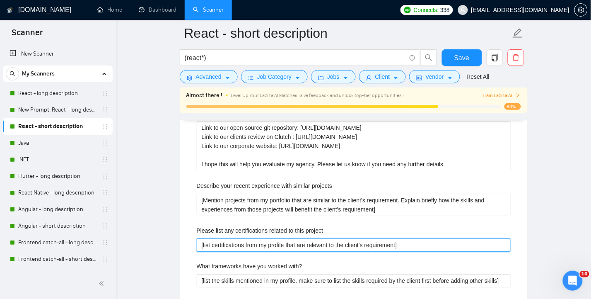
paste project "How about a coding test or technical interview to check the relevance of our pr…"
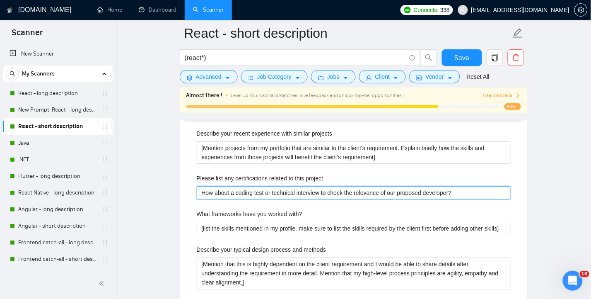
scroll to position [1381, 0]
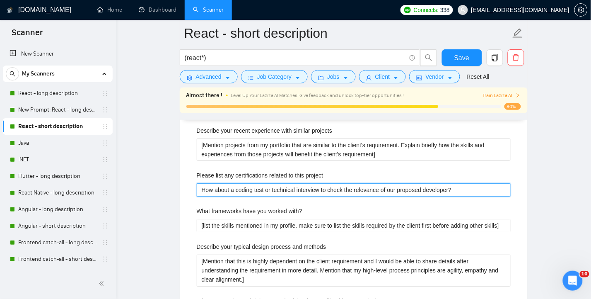
type project "How about a coding test or technical interview to check the relevance of our pr…"
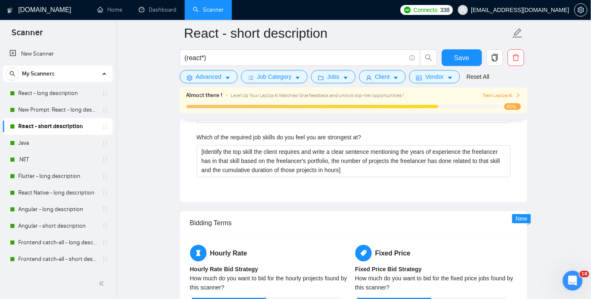
scroll to position [1878, 0]
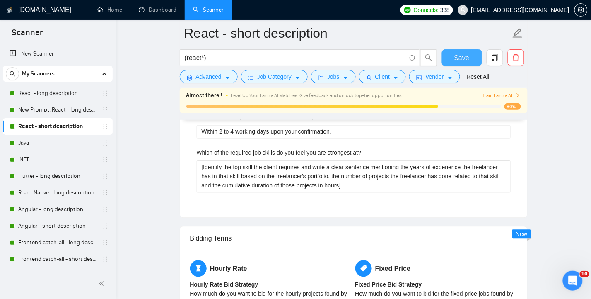
click at [459, 56] on span "Save" at bounding box center [462, 58] width 15 height 10
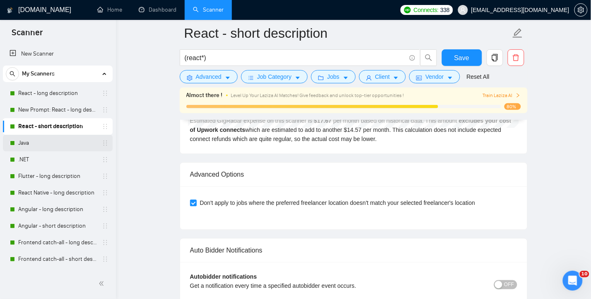
click at [22, 143] on link "Java" at bounding box center [57, 143] width 79 height 17
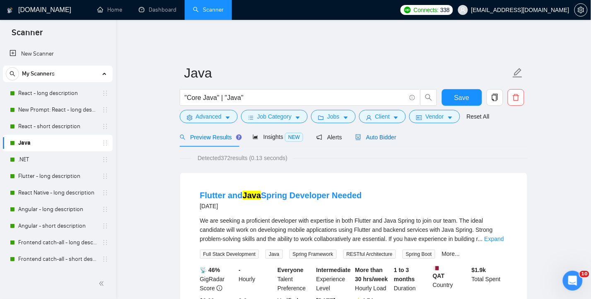
click at [386, 134] on span "Auto Bidder" at bounding box center [376, 137] width 41 height 7
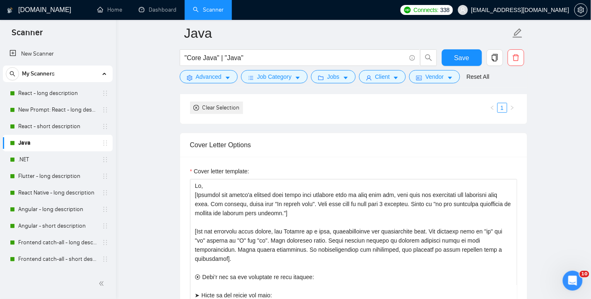
scroll to position [939, 0]
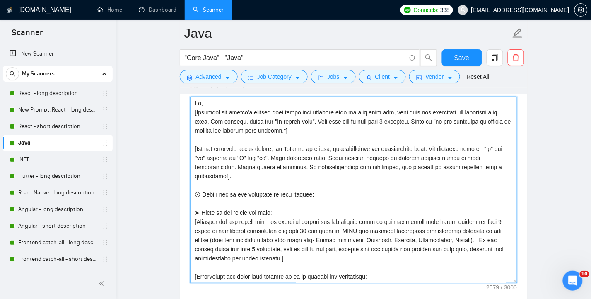
click at [322, 165] on textarea "Cover letter template:" at bounding box center [353, 190] width 327 height 186
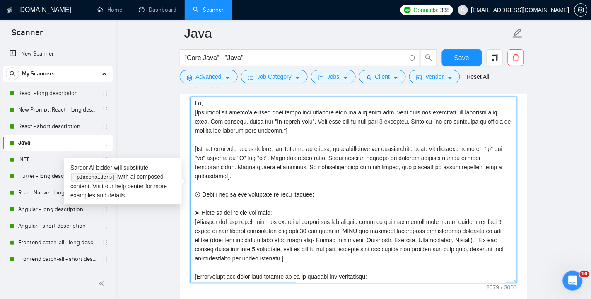
click at [343, 177] on textarea "Cover letter template:" at bounding box center [353, 190] width 327 height 186
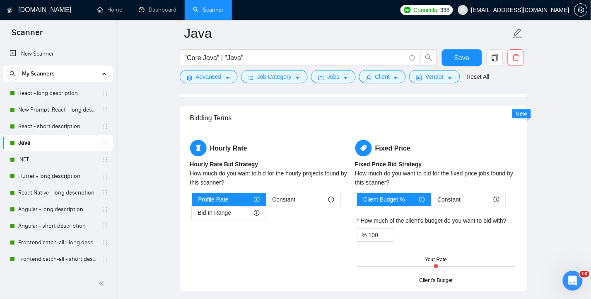
scroll to position [1215, 0]
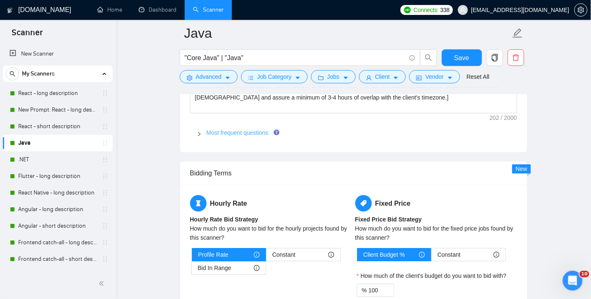
click at [211, 131] on link "Most frequent questions:" at bounding box center [238, 132] width 63 height 7
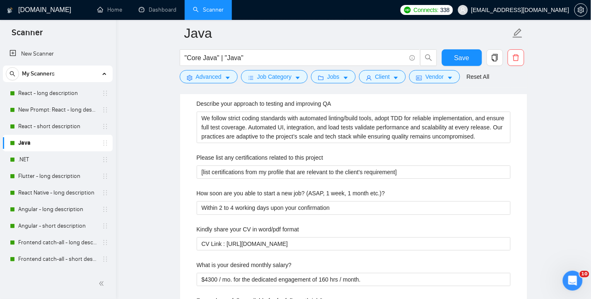
scroll to position [1436, 0]
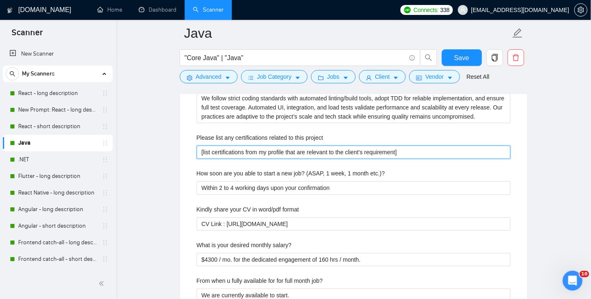
click at [433, 149] on project "[list certifications from my profile that are relevant to the client's requirem…" at bounding box center [354, 151] width 314 height 13
click at [313, 149] on project "[list certifications from my profile that are relevant to the client's requirem…" at bounding box center [354, 151] width 314 height 13
paste project "How about a coding test or technical interview to check the relevance of our pr…"
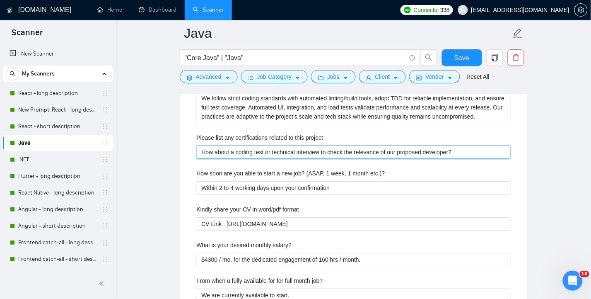
type project "How about a coding test or technical interview to check the relevance of our pr…"
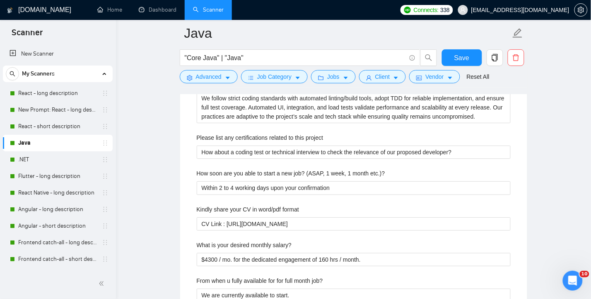
click at [546, 178] on main "Java "Core Java" | "Java" Save Advanced Job Category Jobs Client Vendor Reset A…" at bounding box center [353, 135] width 449 height 3064
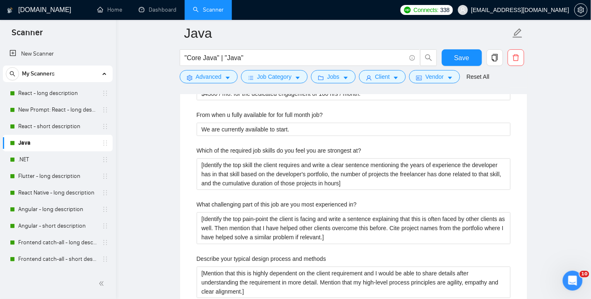
scroll to position [1547, 0]
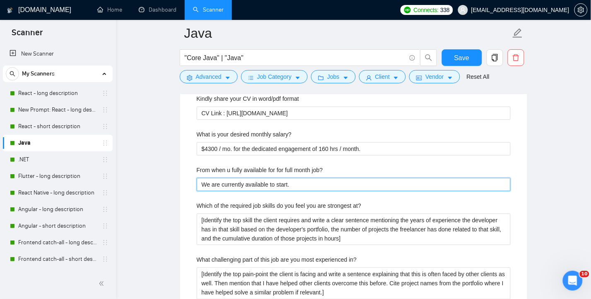
click at [340, 179] on job\? "We are currently available to start." at bounding box center [354, 184] width 314 height 13
click at [324, 180] on job\? "We are currently available to start." at bounding box center [354, 184] width 314 height 13
paste job\? "ithin 2 to 4 working days upon your confirmation"
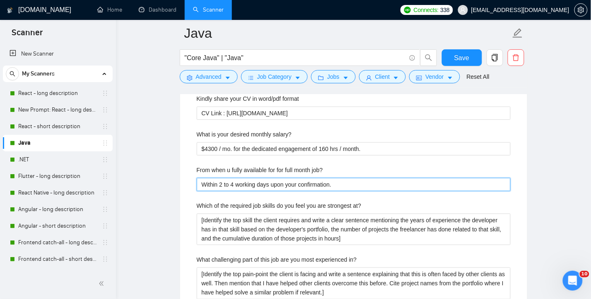
type job\? "Within 2 to 4 working days upon your confirmation."
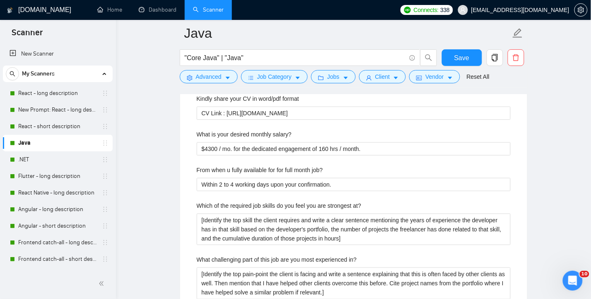
click at [543, 194] on main "Java "Core Java" | "Java" Save Advanced Job Category Jobs Client Vendor Reset A…" at bounding box center [353, 24] width 449 height 3064
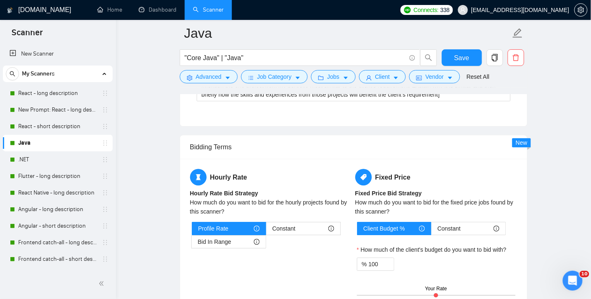
scroll to position [1989, 0]
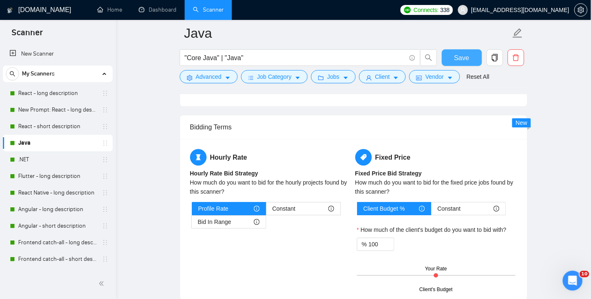
click at [461, 56] on span "Save" at bounding box center [462, 58] width 15 height 10
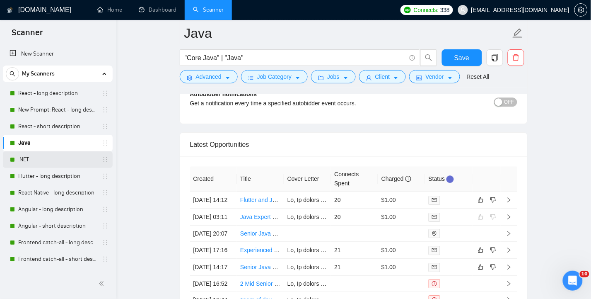
click at [26, 159] on link ".NET" at bounding box center [57, 159] width 79 height 17
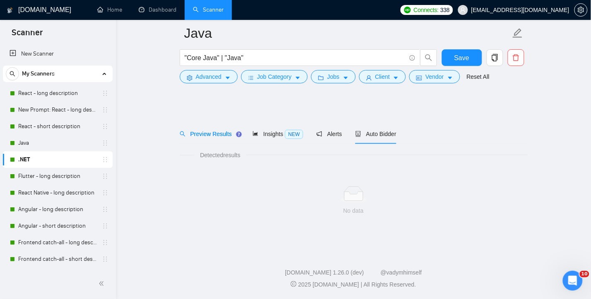
scroll to position [3, 0]
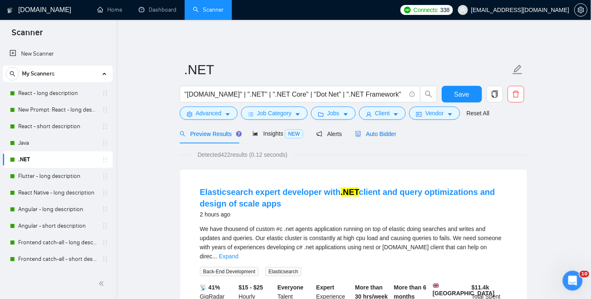
click at [384, 131] on span "Auto Bidder" at bounding box center [376, 134] width 41 height 7
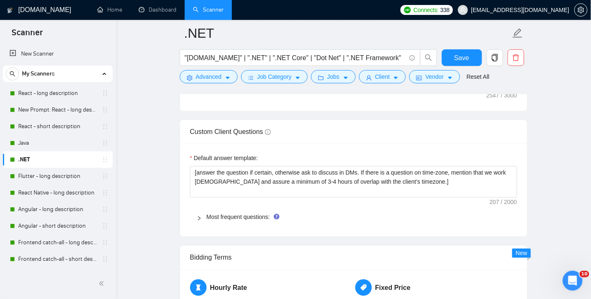
scroll to position [1164, 0]
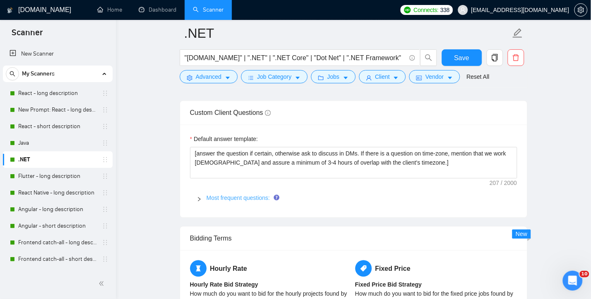
click at [233, 196] on link "Most frequent questions:" at bounding box center [238, 197] width 63 height 7
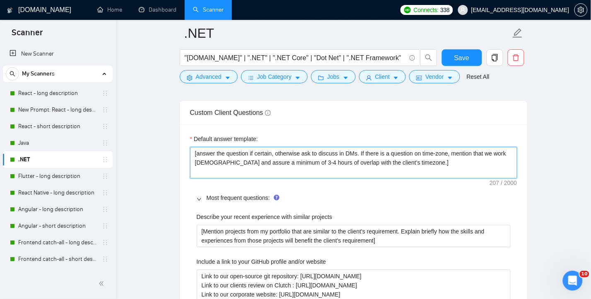
click at [365, 154] on textarea "[answer the question if certain, otherwise ask to discuss in DMs. If there is a…" at bounding box center [353, 162] width 327 height 31
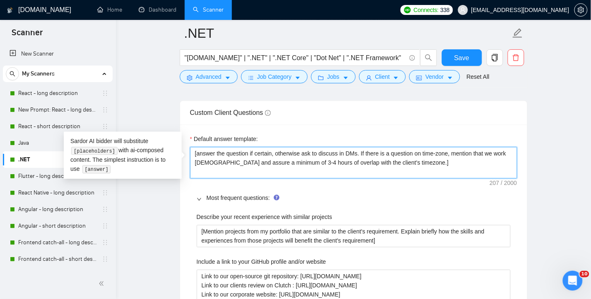
drag, startPoint x: 361, startPoint y: 152, endPoint x: 402, endPoint y: 161, distance: 41.6
click at [402, 161] on textarea "[answer the question if certain, otherwise ask to discuss in DMs. If there is a…" at bounding box center [353, 162] width 327 height 31
type textarea "[answer the question if certain, otherwise ask to discuss in DMs. ]"
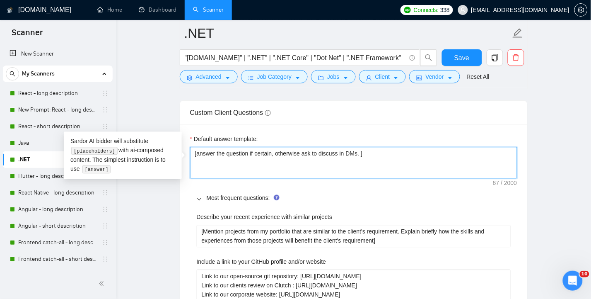
type textarea "[answer the question if certain, otherwise ask to discuss in DMs.]"
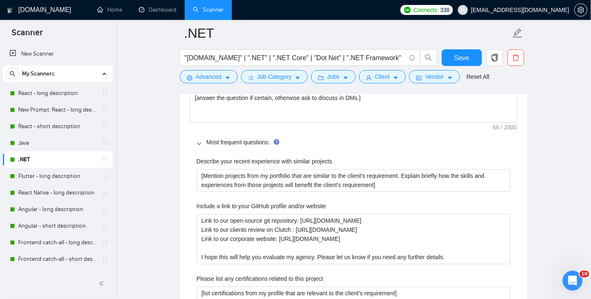
scroll to position [1274, 0]
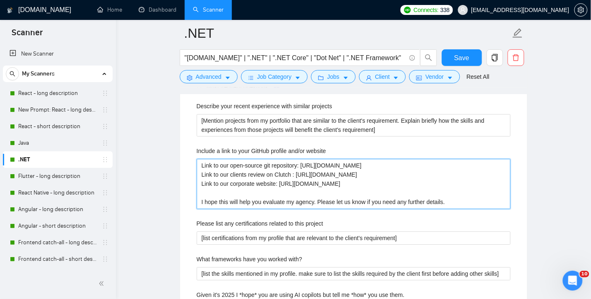
click at [411, 162] on website "Link to our open-source git repository: https://github.com/ArgusoftOpen/ Link t…" at bounding box center [354, 184] width 314 height 50
drag, startPoint x: 398, startPoint y: 162, endPoint x: 195, endPoint y: 162, distance: 202.6
type website "Link to our clients review on Clutch : https://clutch.co/profile/argusoft#revie…"
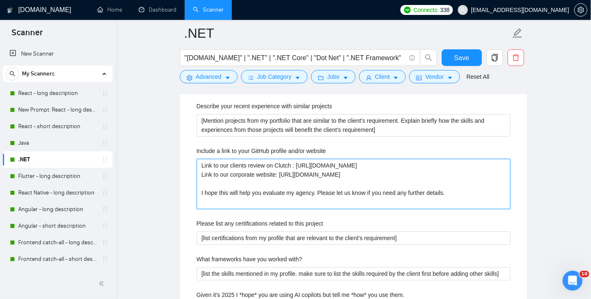
type website "Link to our clients review on Clutch : https://clutch.co/profile/argusoft#revie…"
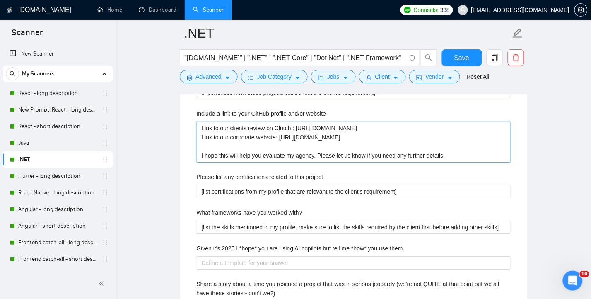
scroll to position [1329, 0]
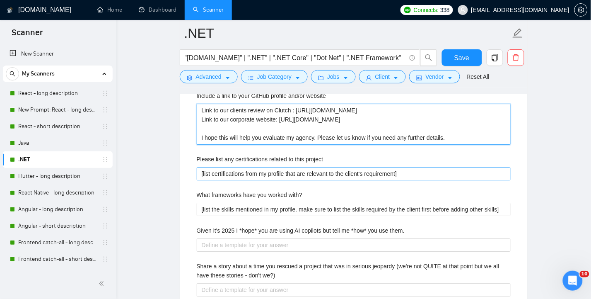
type website "Link to our clients review on Clutch : https://clutch.co/profile/argusoft#revie…"
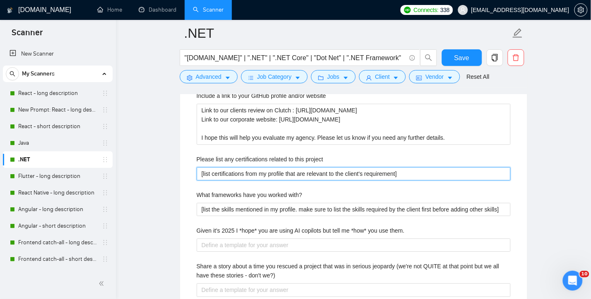
click at [440, 169] on project "[list certifications from my profile that are relevant to the client's requirem…" at bounding box center [354, 173] width 314 height 13
click at [430, 170] on project "[list certifications from my profile that are relevant to the client's requirem…" at bounding box center [354, 173] width 314 height 13
click at [412, 170] on project "[list certifications from my profile that are relevant to the client's requirem…" at bounding box center [354, 173] width 314 height 13
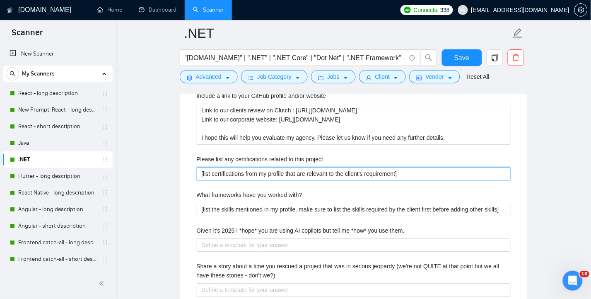
paste project "How about a coding test or technical interview to check the relevance of our pr…"
type project "How about a coding test or technical interview to check the relevance of our pr…"
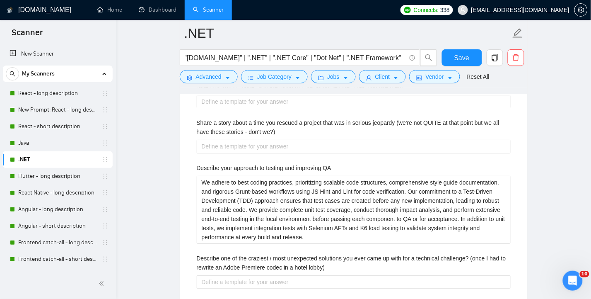
scroll to position [1495, 0]
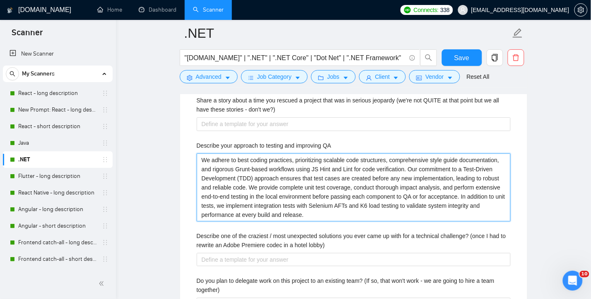
click at [361, 181] on QA "We adhere to best coding practices, prioritizing scalable code structures, comp…" at bounding box center [354, 187] width 314 height 68
click at [311, 184] on QA "We adhere to best coding practices, prioritizing scalable code structures, comp…" at bounding box center [354, 187] width 314 height 68
drag, startPoint x: 324, startPoint y: 212, endPoint x: 196, endPoint y: 160, distance: 138.1
paste QA "prioritize code quality and efficiency through best practices like TDD, unit te…"
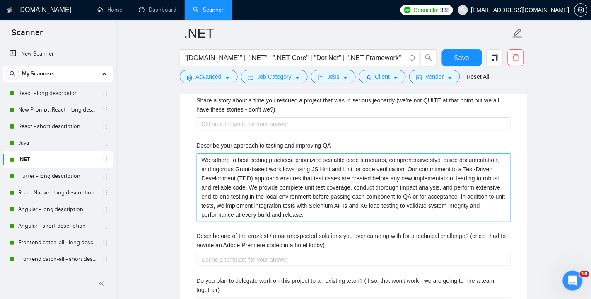
type QA "We prioritize code quality and efficiency through best practices like TDD, unit…"
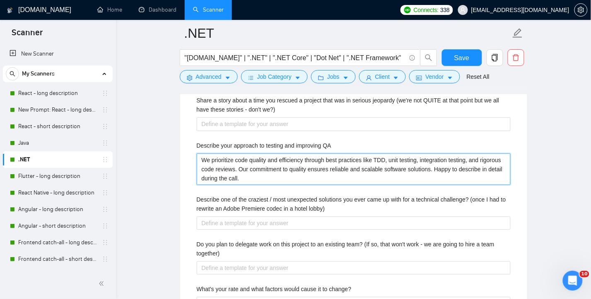
type QA "We prioritize code quality and efficiency through best practices like TDD, unit…"
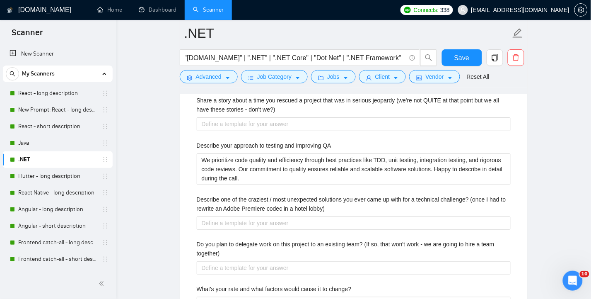
click at [144, 213] on main ".NET "ASP.NET" | ".NET" | ".NET Core" | "Dot Net" | ".NET Framework" Save Advan…" at bounding box center [353, 146] width 449 height 3204
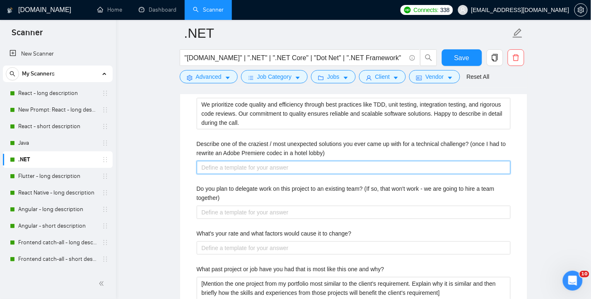
click at [404, 163] on lobby\) "Describe one of the craziest / most unexpected solutions you ever came up with …" at bounding box center [354, 167] width 314 height 13
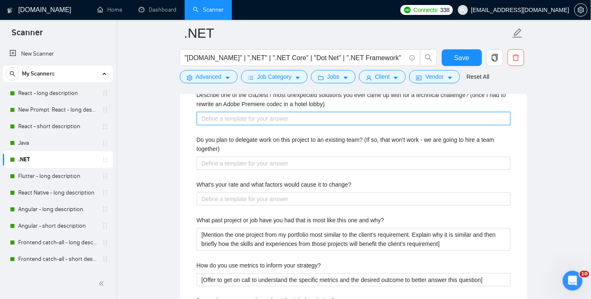
scroll to position [1606, 0]
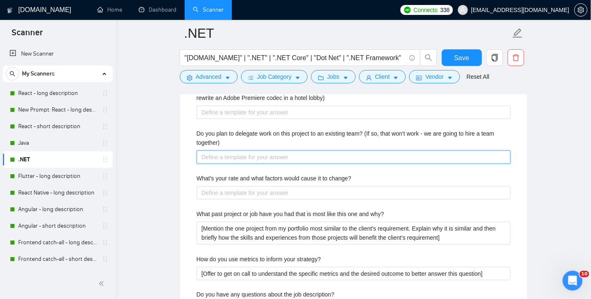
click at [305, 155] on together\) "Do you plan to delegate work on this project to an existing team? (If so, that …" at bounding box center [354, 156] width 314 height 13
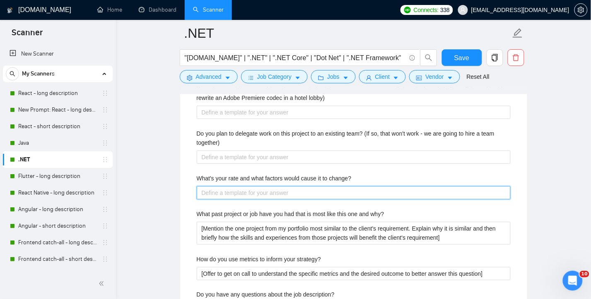
click at [288, 191] on change\? "What's your rate and what factors would cause it to change?" at bounding box center [354, 192] width 314 height 13
click at [249, 191] on change\? "What's your rate and what factors would cause it to change?" at bounding box center [354, 192] width 314 height 13
click at [247, 192] on change\? "What's your rate and what factors would cause it to change?" at bounding box center [354, 192] width 314 height 13
type change\? "We"
type change\? "We'"
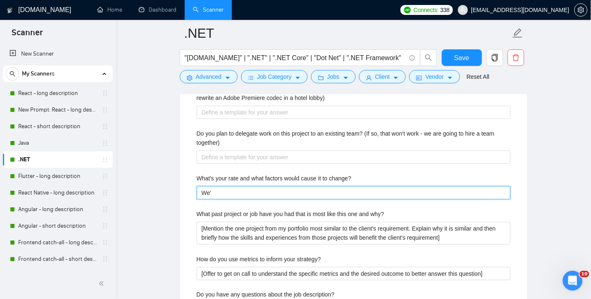
type change\? "We'r"
type change\? "We're"
type change\? "We're an"
type change\? "We're an I"
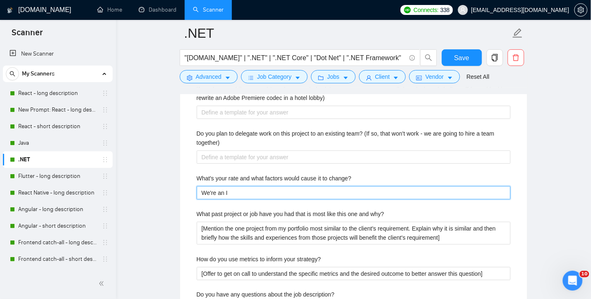
type change\? "We're an IT"
type change\? "We're an IT s"
type change\? "We're an IT se"
type change\? "We're an IT ser"
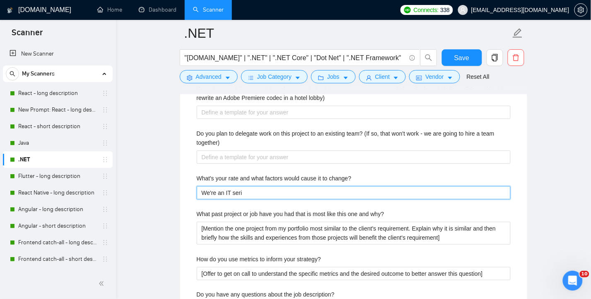
type change\? "We're an IT seric"
type change\? "We're an IT seri"
type change\? "We're an IT ser"
type change\? "We're an IT serv"
type change\? "We're an IT servic"
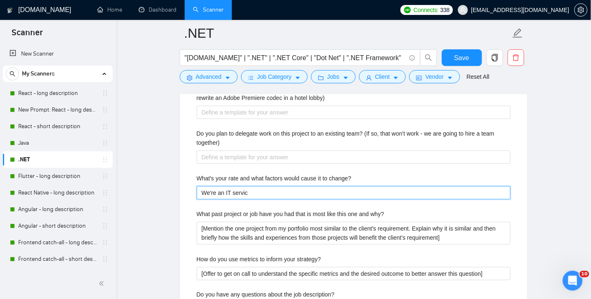
type change\? "We're an IT service"
type change\? "We're an IT services"
type change\? "We're an IT services c"
type change\? "We're an IT services co"
type change\? "We're an IT services com"
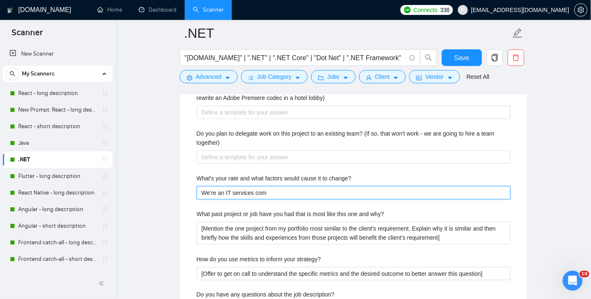
type change\? "We're an IT services comp"
type change\? "We're an IT services compa"
type change\? "We're an IT services compan"
type change\? "We're an IT services company"
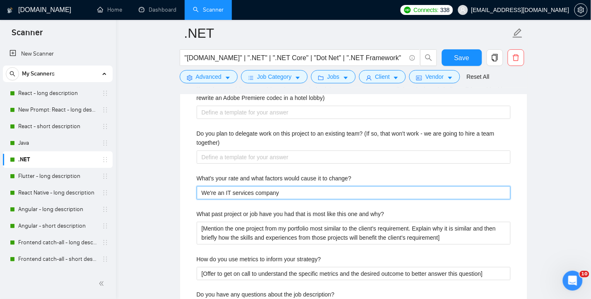
click at [0, 0] on span "company" at bounding box center [0, 0] width 0 height 0
type change\? "We're an IT services company."
type change\? "We're an IT services company"
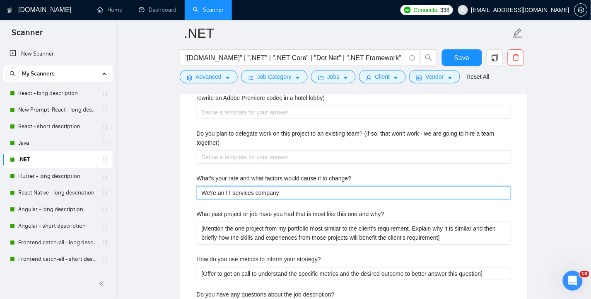
type change\? "We're an IT services company ("
type change\? "We're an IT services company (n"
type change\? "We're an IT services company (no"
type change\? "We're an IT services company (not"
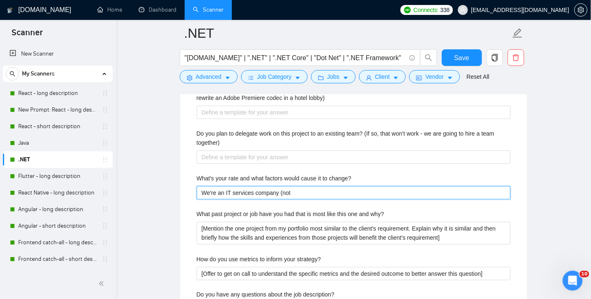
type change\? "We're an IT services company (not s"
type change\? "We're an IT services company (not st"
type change\? "We're an IT services company (not sta"
type change\? "We're an IT services company (not staf"
type change\? "We're an IT services company (not staffi"
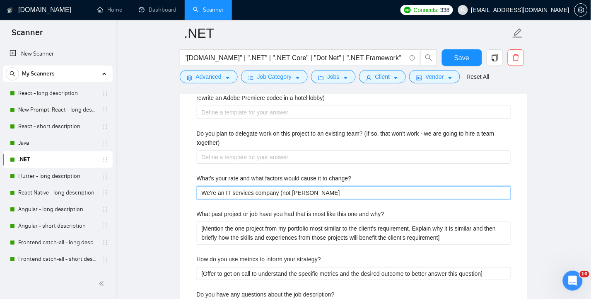
type change\? "We're an IT services company (not staffing"
type change\? "We're an IT services company (not staffing a"
type change\? "We're an IT services company (not staffing ag"
type change\? "We're an IT services company (not staffing age"
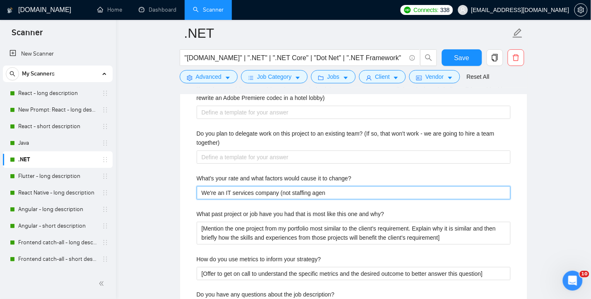
type change\? "We're an IT services company (not staffing agenc"
type change\? "We're an IT services company (not staffing agency"
type change\? "We're an IT services company (not staffing agency)"
type change\? "We're an IT services company (not staffing agency)."
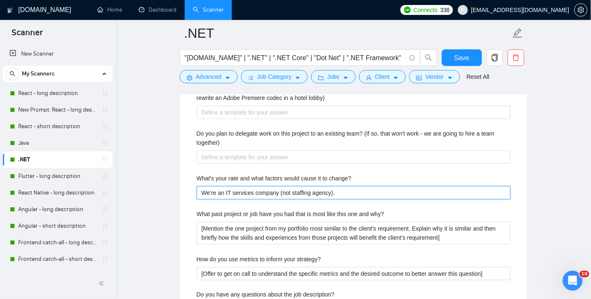
click at [287, 191] on change\? "We're an IT services company (not staffing agency)." at bounding box center [354, 192] width 314 height 13
type change\? "We're an IT services company (not astaffing agency)."
type change\? "We're an IT services company (not a staffing agency)."
click at [357, 192] on change\? "We're an IT services company (not a staffing agency)." at bounding box center [354, 192] width 314 height 13
type change\? "We're an IT services company (not a staffing agency)."
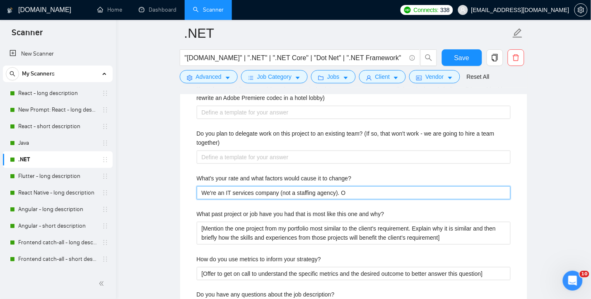
type change\? "We're an IT services company (not a staffing agency). Ou"
type change\? "We're an IT services company (not a staffing agency). Our"
type change\? "We're an IT services company (not a staffing agency). Our s"
type change\? "We're an IT services company (not a staffing agency). Our st"
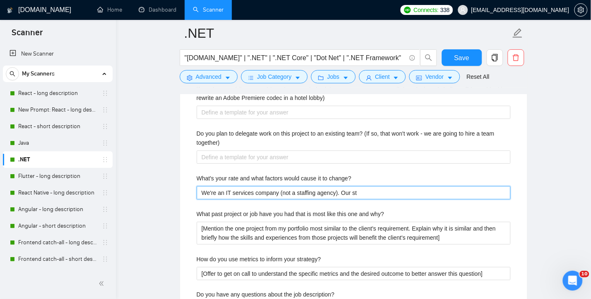
type change\? "We're an IT services company (not a staffing agency). Our sta"
type change\? "We're an IT services company (not a staffing agency). Our stand"
type change\? "We're an IT services company (not a staffing agency). Our standa"
type change\? "We're an IT services company (not a staffing agency). Our standar"
type change\? "We're an IT services company (not a staffing agency). Our standard"
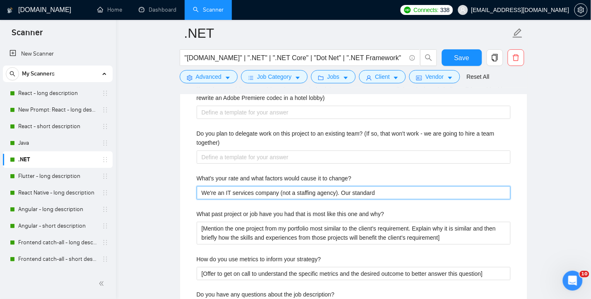
type change\? "We're an IT services company (not a staffing agency). Our standard"
type change\? "We're an IT services company (not a staffing agency). Our standard r"
type change\? "We're an IT services company (not a staffing agency). Our standard rat"
type change\? "We're an IT services company (not a staffing agency). Our standard rate"
type change\? "We're an IT services company (not a staffing agency). Our standard rate i"
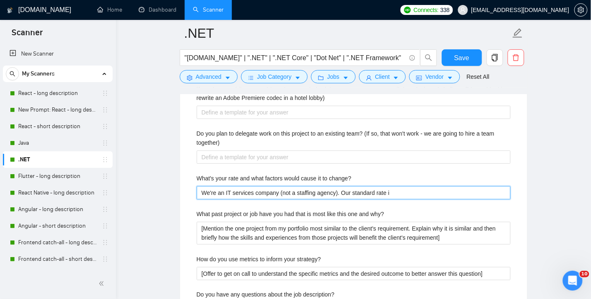
type change\? "We're an IT services company (not a staffing agency). Our standard rate is"
type change\? "We're an IT services company (not a staffing agency). Our standard rate is $"
type change\? "We're an IT services company (not a staffing agency). Our standard rate is $4"
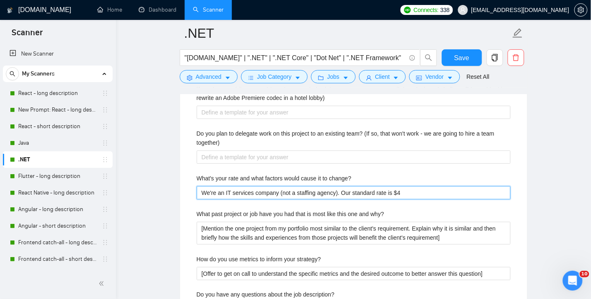
type change\? "We're an IT services company (not a staffing agency). Our standard rate is $4k"
type change\? "We're an IT services company (not a staffing agency). Our standard rate is $4k/"
type change\? "We're an IT services company (not a staffing agency). Our standard rate is $4k/m"
type change\? "We're an IT services company (not a staffing agency). Our standard rate is $4k/…"
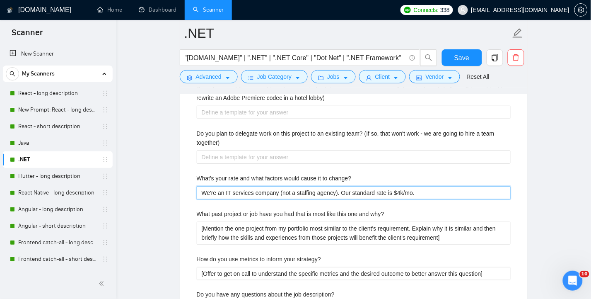
type change\? "We're an IT services company (not a staffing agency). Our standard rate is $4k/…"
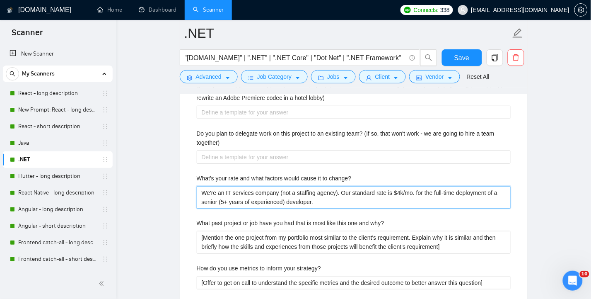
click at [0, 0] on span "experience)" at bounding box center [0, 0] width 0 height 0
click at [323, 201] on change\? "We're an IT services company (not a staffing agency). Our standard rate is $4k/…" at bounding box center [354, 197] width 314 height 22
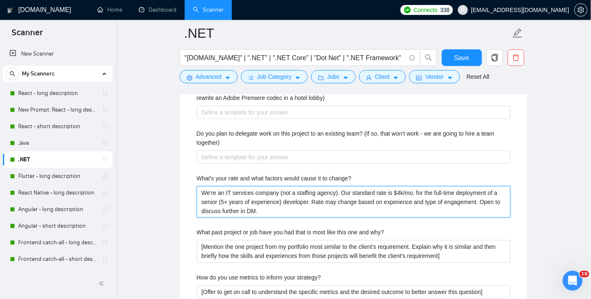
click at [390, 192] on change\? "We're an IT services company (not a staffing agency). Our standard rate is $4k/…" at bounding box center [354, 201] width 314 height 31
click at [329, 207] on change\? "We're an IT services company (not a staffing agency). Our standard rate is arou…" at bounding box center [354, 201] width 314 height 31
click at [427, 199] on change\? "We're an IT services company (not a staffing agency). Our standard rate is arou…" at bounding box center [354, 201] width 314 height 31
click at [0, 0] on span "developer's" at bounding box center [0, 0] width 0 height 0
click at [378, 210] on change\? "We're an IT services company (not a staffing agency). Our standard rate is arou…" at bounding box center [354, 201] width 314 height 31
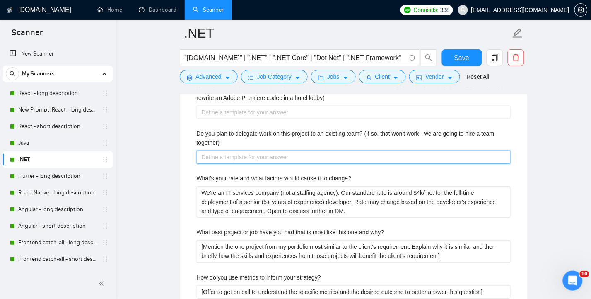
click at [250, 155] on together\) "Do you plan to delegate work on this project to an existing team? (If so, that …" at bounding box center [354, 156] width 314 height 13
click at [252, 156] on together\) "Do you plan to delegate work on this project to an existing team? (If so, that …" at bounding box center [354, 156] width 314 height 13
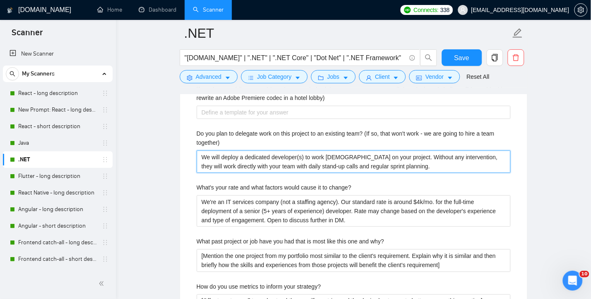
click at [405, 167] on together\) "We will deploy a dedicated developer(s) to work full-time on your project. With…" at bounding box center [354, 161] width 314 height 22
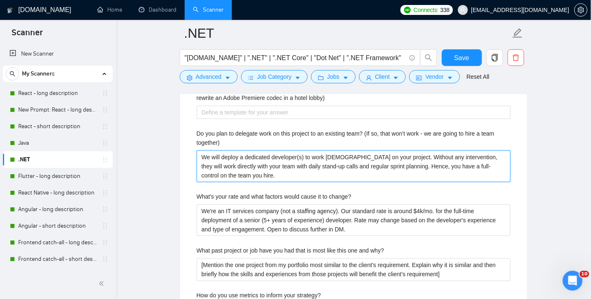
click at [0, 0] on span "full control" at bounding box center [0, 0] width 0 height 0
click at [0, 0] on span "over" at bounding box center [0, 0] width 0 height 0
click at [282, 172] on together\) "We will deploy a dedicated developer(s) to work full-time on your project. With…" at bounding box center [354, 165] width 314 height 31
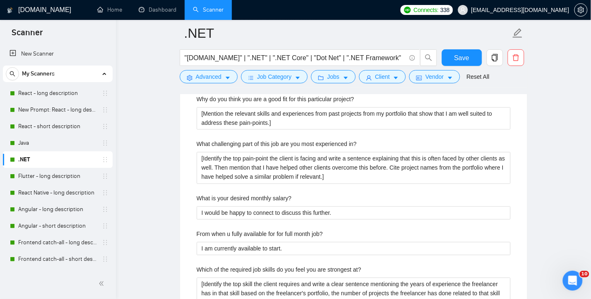
scroll to position [1937, 0]
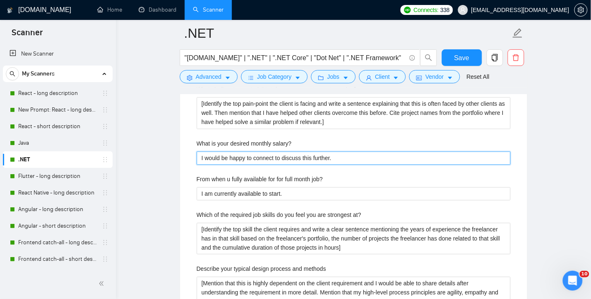
click at [396, 155] on salary\? "I would be happy to connect to discuss this further." at bounding box center [354, 157] width 314 height 13
click at [345, 153] on salary\? "I would be happy to connect to discuss this further." at bounding box center [354, 157] width 314 height 13
paste salary\? "Around 4K / mo. for the full-time engagement. Open to discuss in DM"
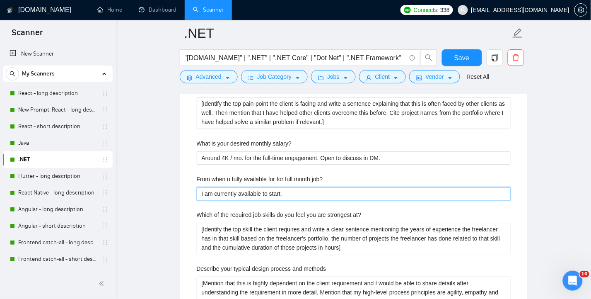
click at [394, 192] on job\? "I am currently available to start." at bounding box center [354, 193] width 314 height 13
click at [310, 191] on job\? "I am currently available to start." at bounding box center [354, 193] width 314 height 13
paste job\? "Within 2 to 4 working days upon your confirmation"
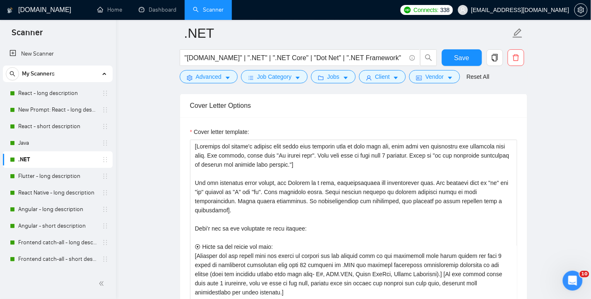
scroll to position [888, 0]
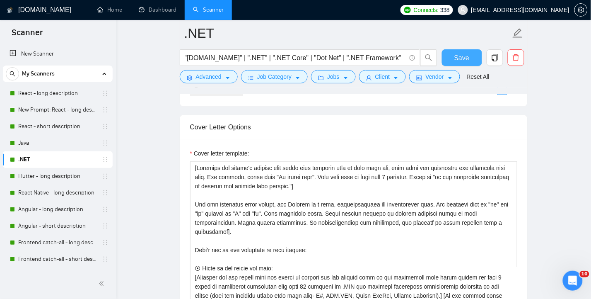
click at [458, 57] on span "Save" at bounding box center [462, 58] width 15 height 10
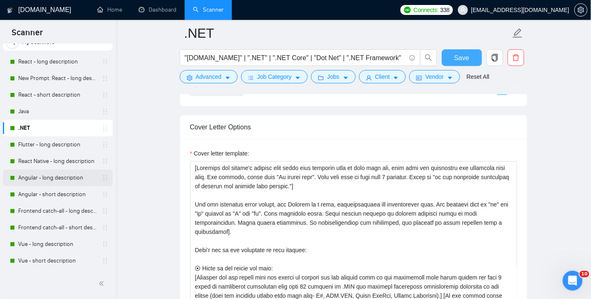
scroll to position [55, 0]
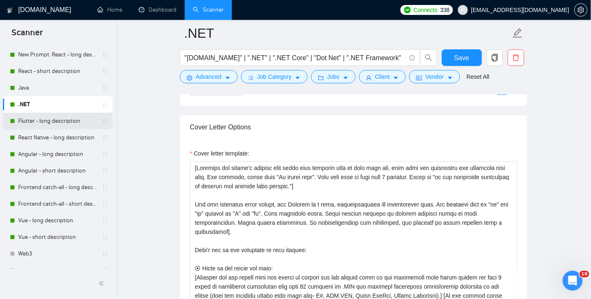
click at [42, 122] on link "Flutter - long description" at bounding box center [57, 121] width 79 height 17
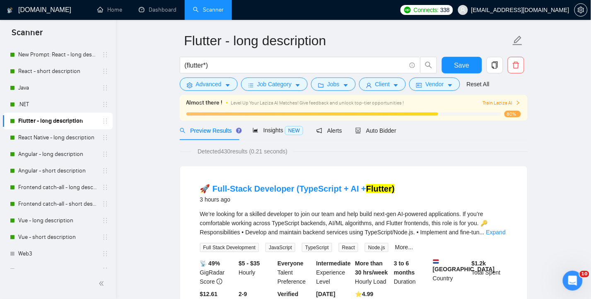
scroll to position [3, 0]
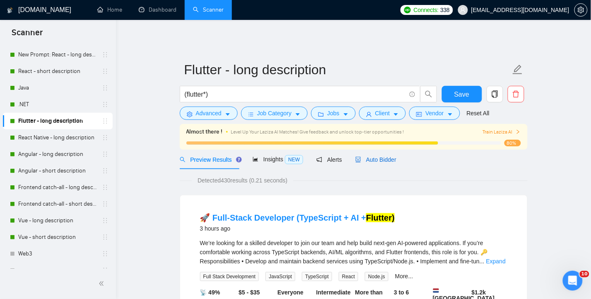
click at [387, 156] on span "Auto Bidder" at bounding box center [376, 159] width 41 height 7
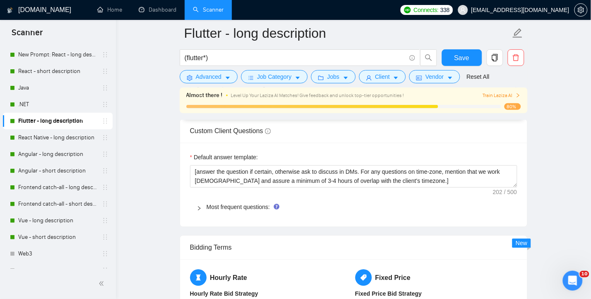
scroll to position [1164, 0]
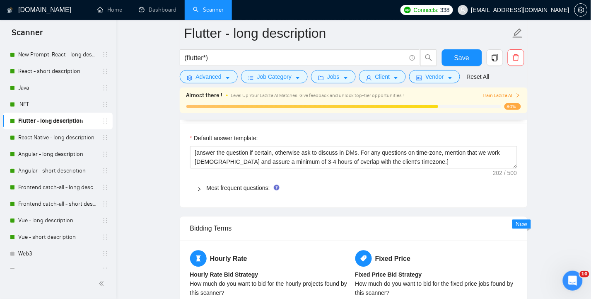
drag, startPoint x: 242, startPoint y: 183, endPoint x: 582, endPoint y: 185, distance: 340.6
click at [242, 184] on link "Most frequent questions:" at bounding box center [238, 187] width 63 height 7
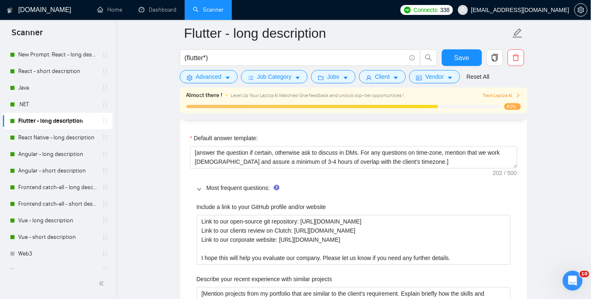
scroll to position [1219, 0]
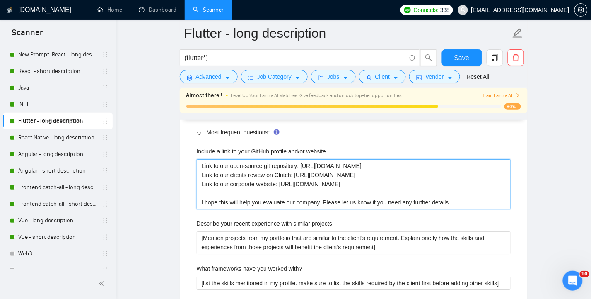
click at [394, 164] on website "Link to our open-source git repository: [URL][DOMAIN_NAME] Link to our clients …" at bounding box center [354, 184] width 314 height 50
click at [383, 184] on website "Link to our open-source git repository: [URL][DOMAIN_NAME] Link to our clients …" at bounding box center [354, 184] width 314 height 50
click at [462, 199] on website "Link to our open-source git repository: [URL][DOMAIN_NAME] Link to our clients …" at bounding box center [354, 184] width 314 height 50
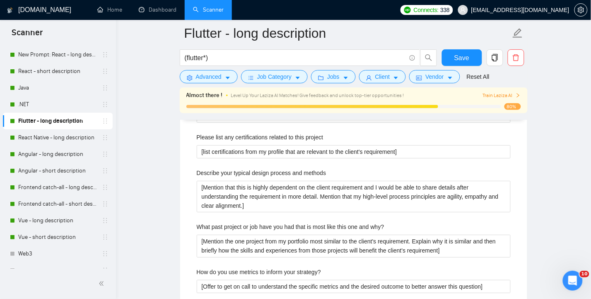
scroll to position [1385, 0]
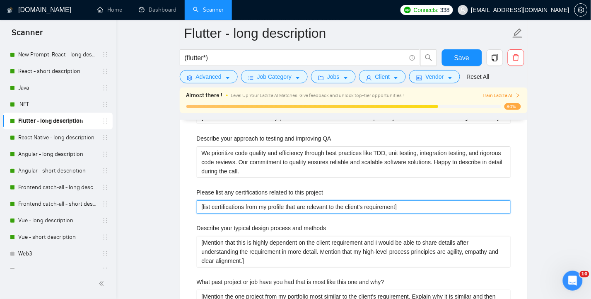
click at [446, 205] on project "[list certifications from my profile that are relevant to the client's requirem…" at bounding box center [354, 206] width 314 height 13
click at [408, 206] on project "[list certifications from my profile that are relevant to the client's requirem…" at bounding box center [354, 206] width 314 height 13
paste project "How about a coding test or technical interview to check the real world capabili…"
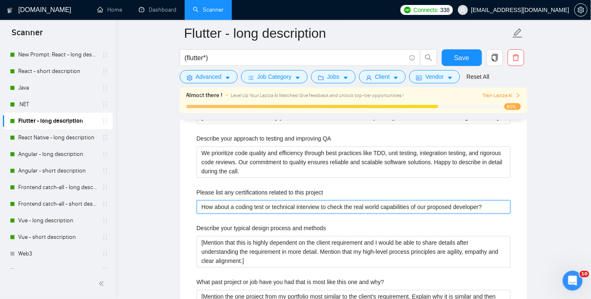
click at [0, 0] on span "-world" at bounding box center [0, 0] width 0 height 0
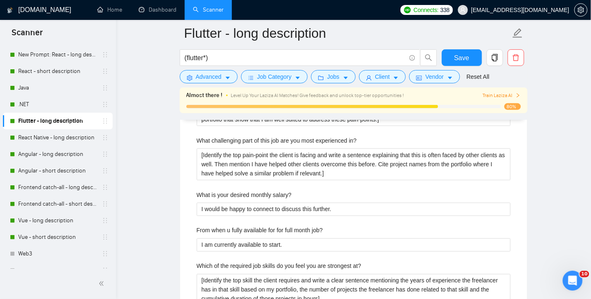
scroll to position [1716, 0]
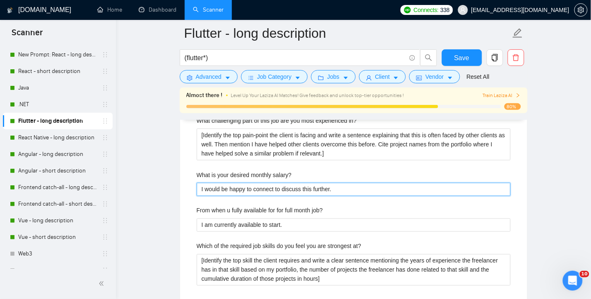
click at [392, 189] on salary\? "I would be happy to connect to discuss this further." at bounding box center [354, 189] width 314 height 13
click at [363, 186] on salary\? "I would be happy to connect to discuss this further." at bounding box center [354, 189] width 314 height 13
paste salary\? "Around 4K / mo. for the full-time engagement. Open to discuss in DM"
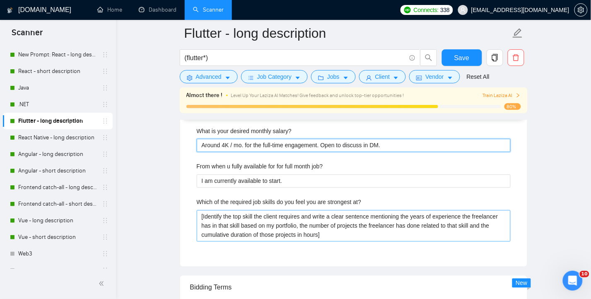
scroll to position [1771, 0]
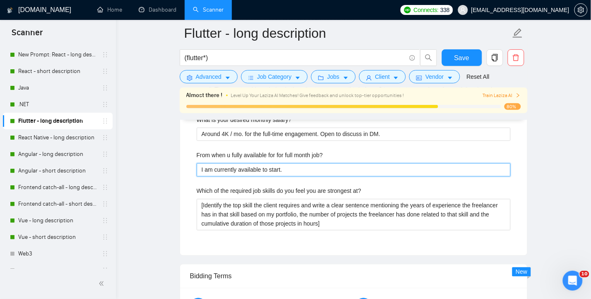
click at [333, 169] on job\? "I am currently available to start." at bounding box center [354, 169] width 314 height 13
click at [305, 166] on job\? "I am currently available to start." at bounding box center [354, 169] width 314 height 13
paste job\? "Within 2 to 4 working days upon your confirmation"
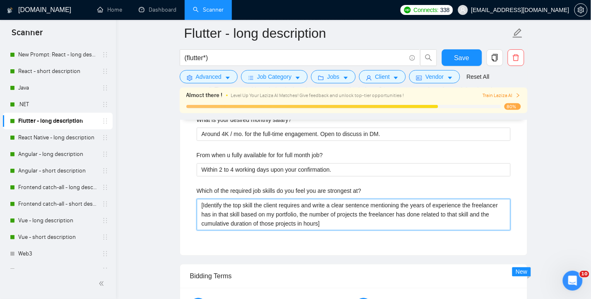
click at [339, 220] on at\? "[Identify the top skill the client requires and write a clear sentence mentioni…" at bounding box center [354, 214] width 314 height 31
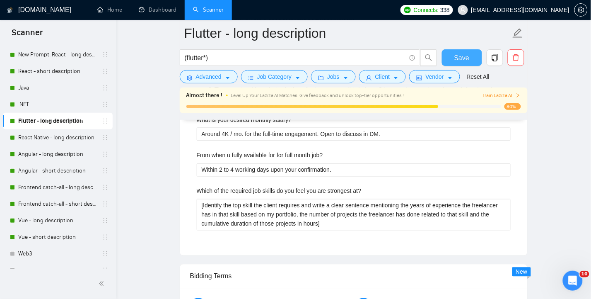
click at [459, 57] on span "Save" at bounding box center [462, 58] width 15 height 10
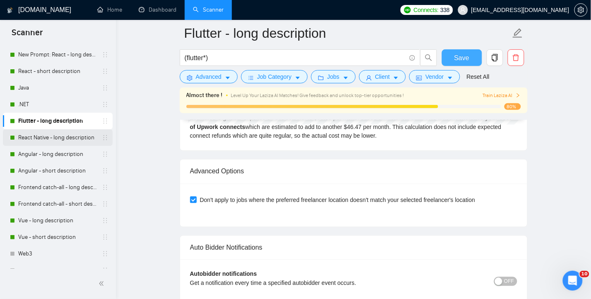
scroll to position [1716, 0]
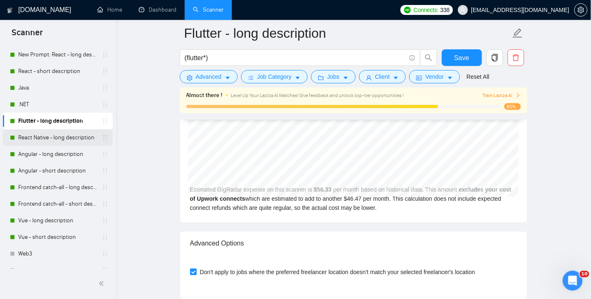
click at [57, 137] on link "React Native - long description" at bounding box center [57, 137] width 79 height 17
